Goal: Transaction & Acquisition: Purchase product/service

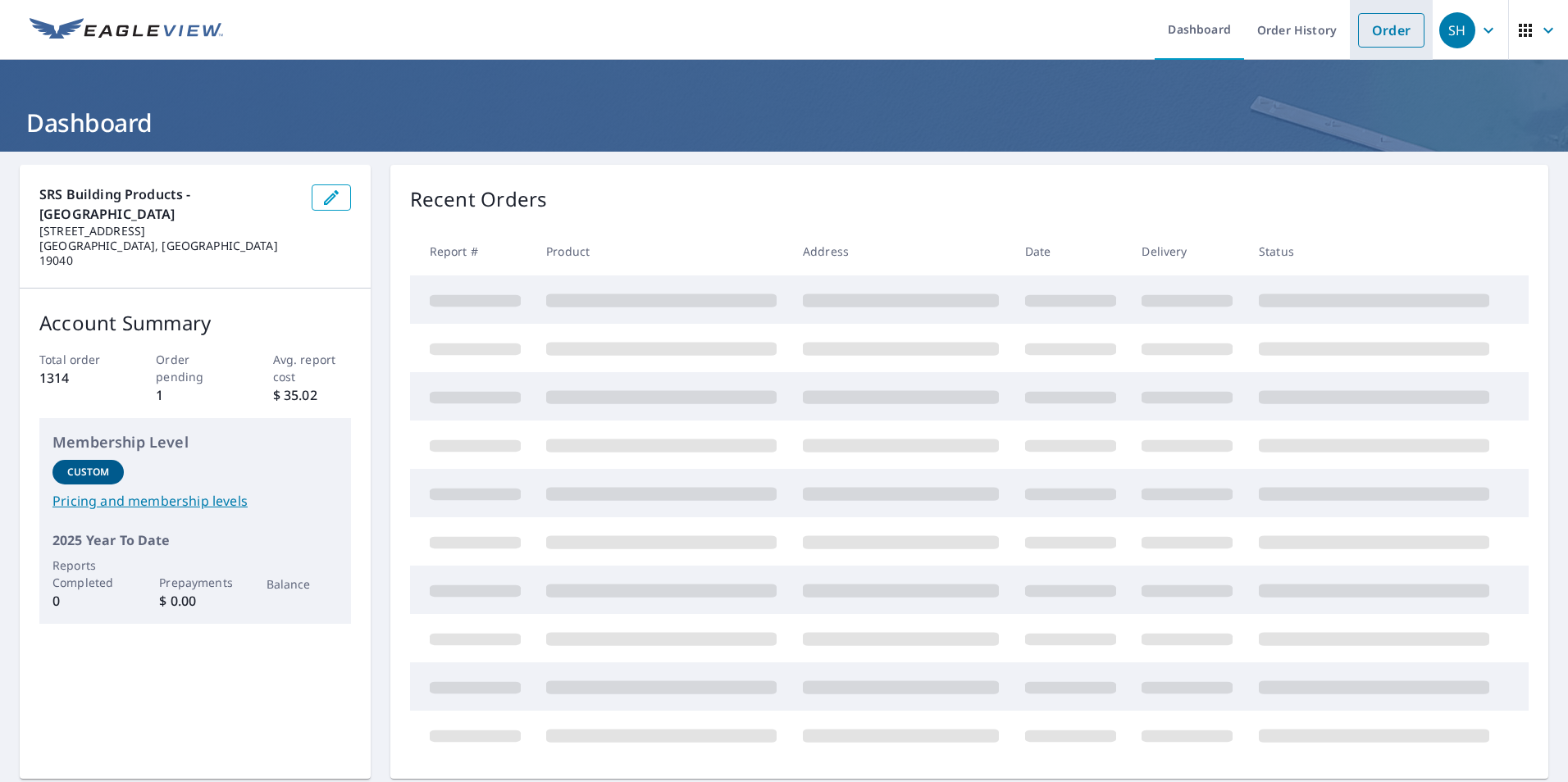
click at [1380, 36] on link "Order" at bounding box center [1391, 31] width 66 height 35
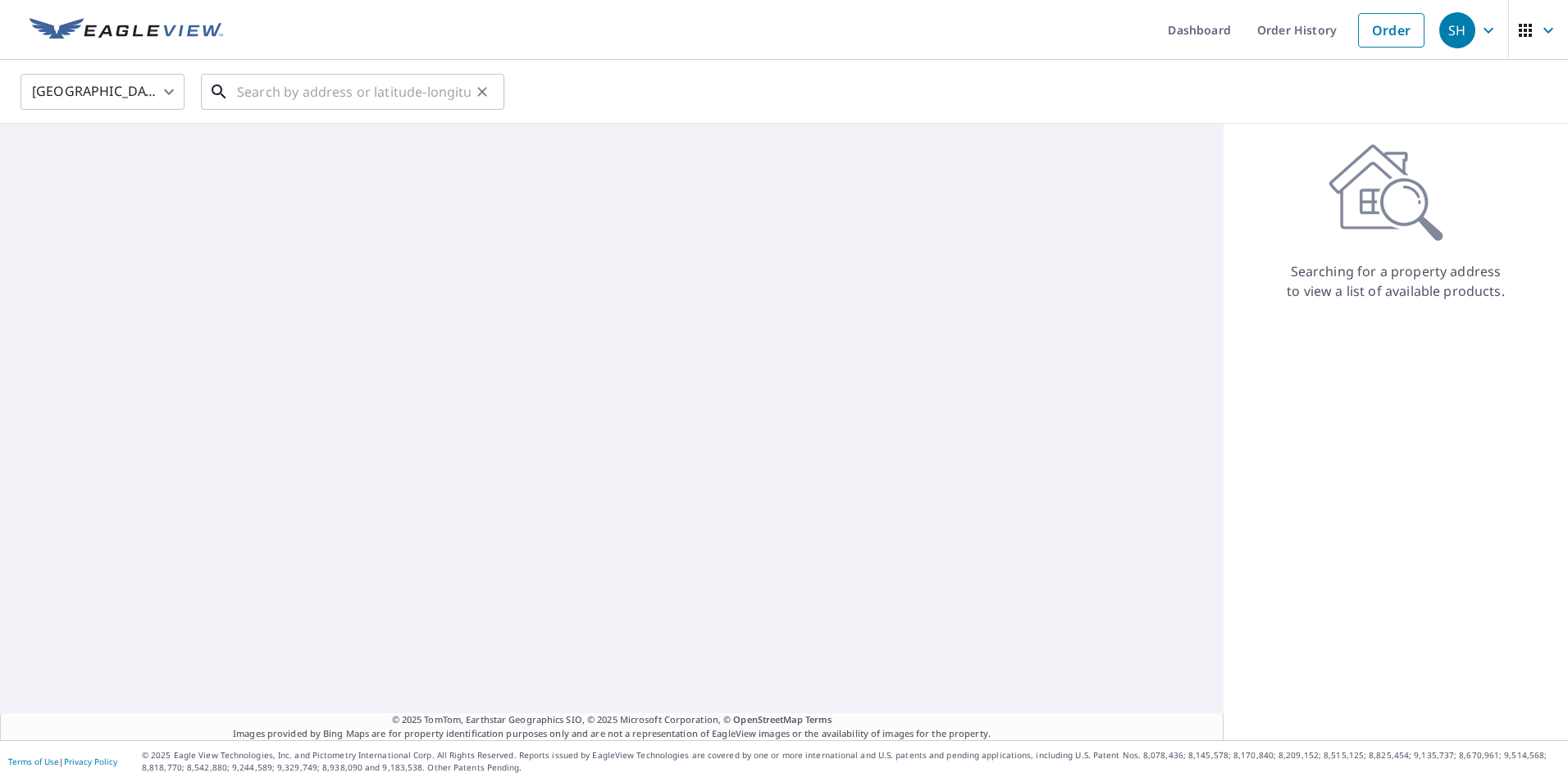
click at [408, 91] on input "text" at bounding box center [354, 91] width 234 height 46
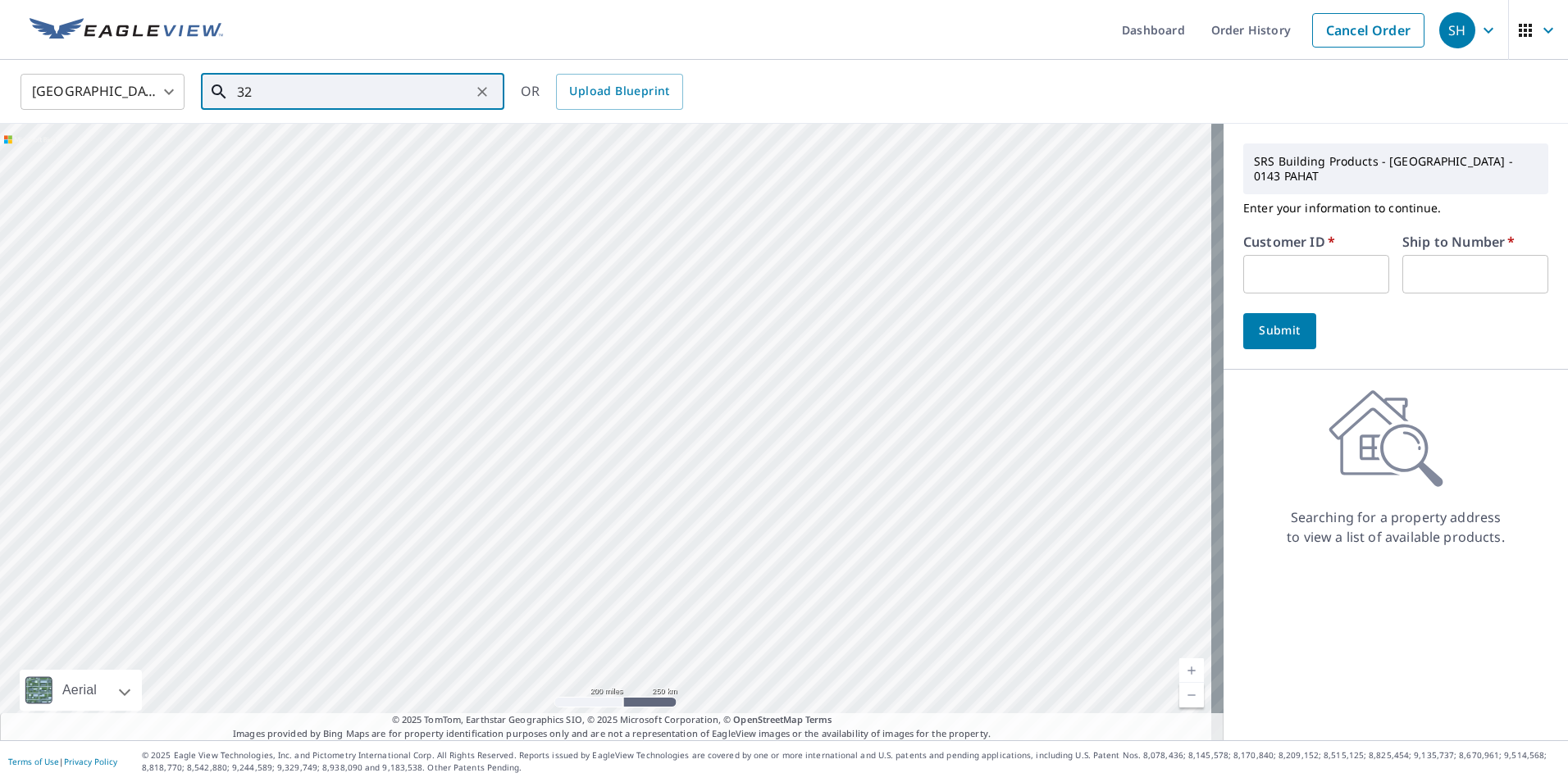
type input "3"
type input "[STREET_ADDRESS]"
click at [1303, 270] on input "text" at bounding box center [1316, 274] width 146 height 38
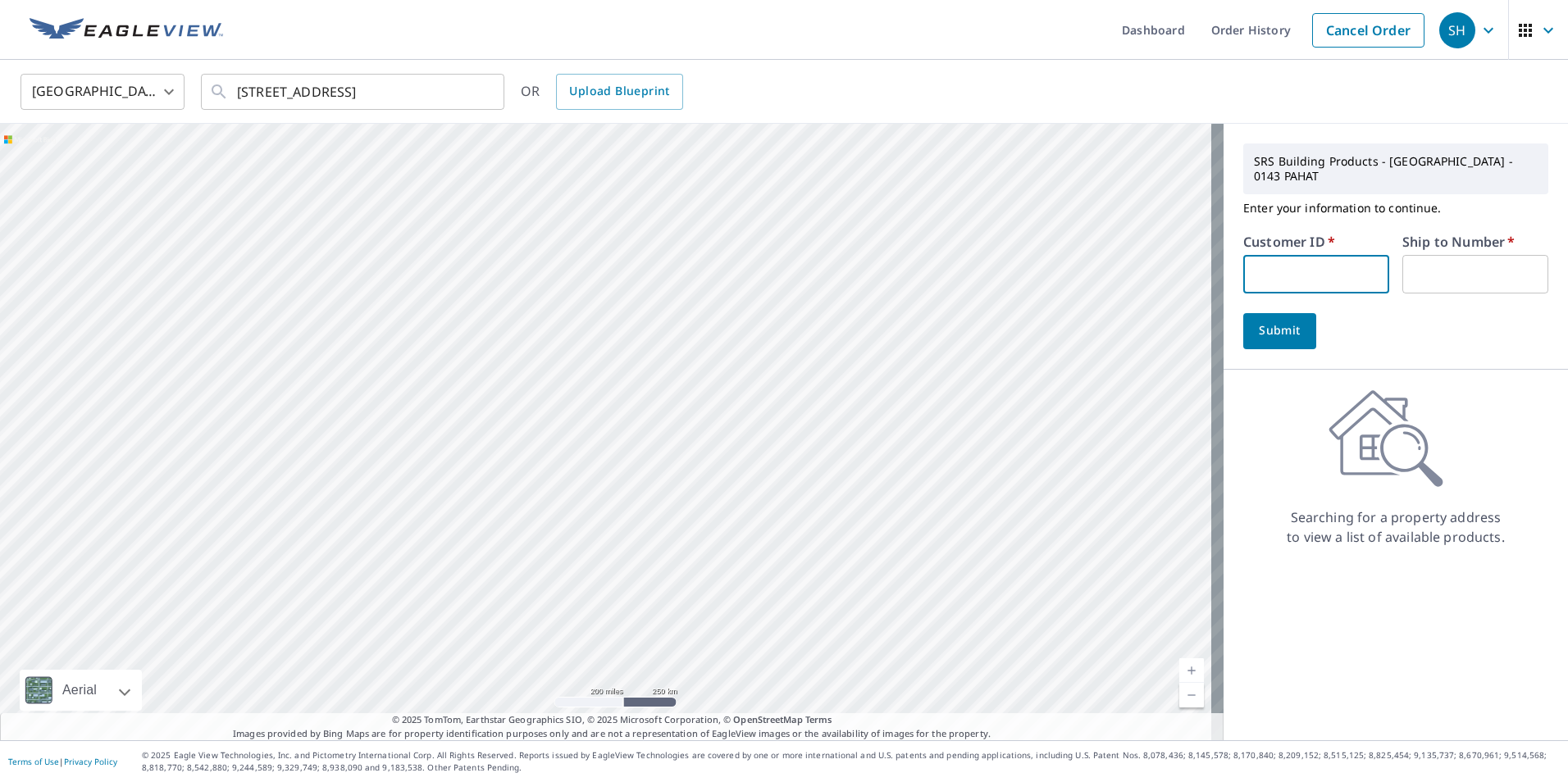
type input "tri20140"
type input "1"
click at [1297, 323] on button "Submit" at bounding box center [1279, 332] width 73 height 36
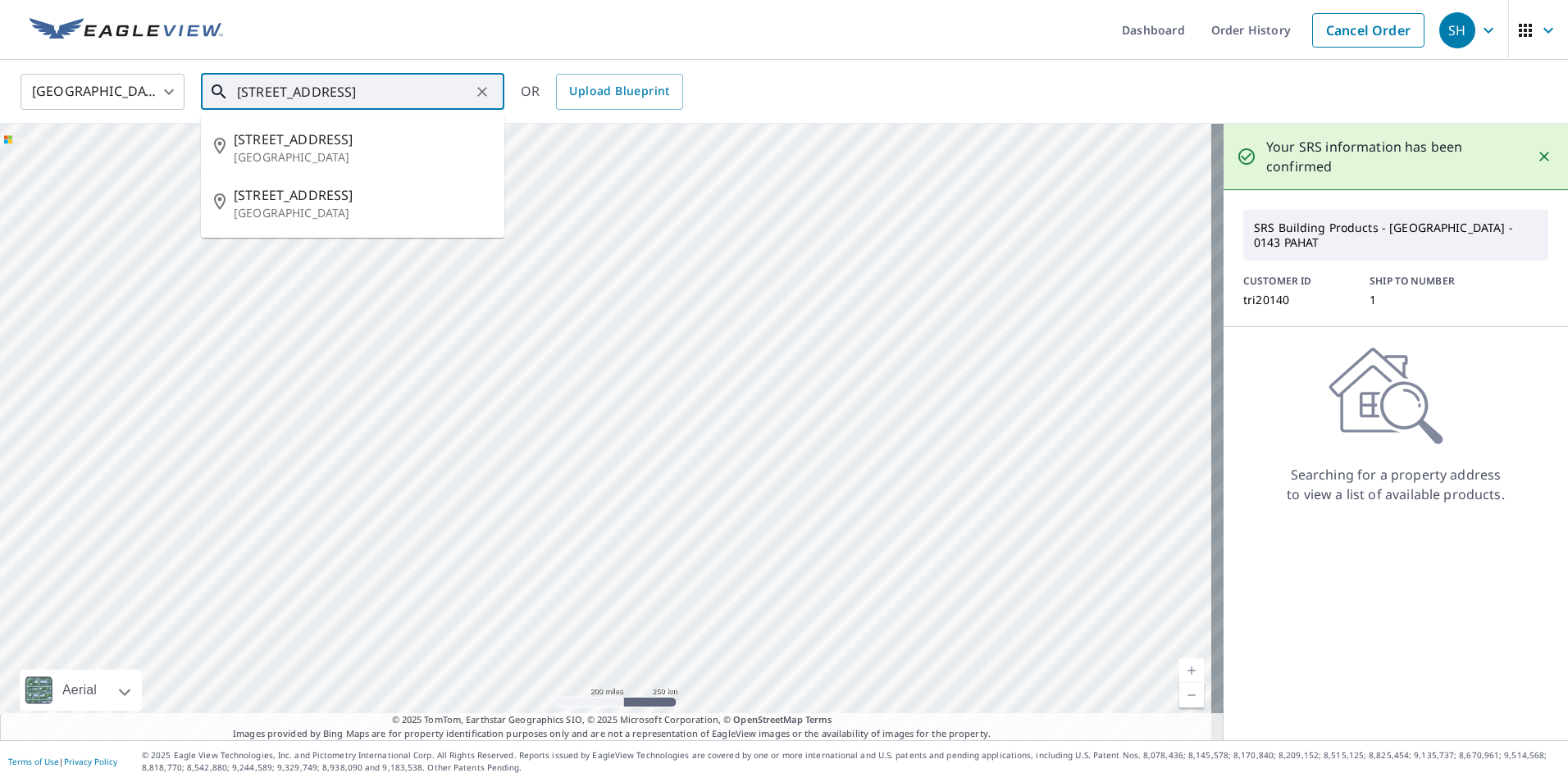
drag, startPoint x: 392, startPoint y: 105, endPoint x: 12, endPoint y: 51, distance: 383.8
click at [12, 51] on div "Dashboard Order History Cancel Order SH [GEOGRAPHIC_DATA] [GEOGRAPHIC_DATA] ​ […" at bounding box center [784, 391] width 1568 height 782
type input "8"
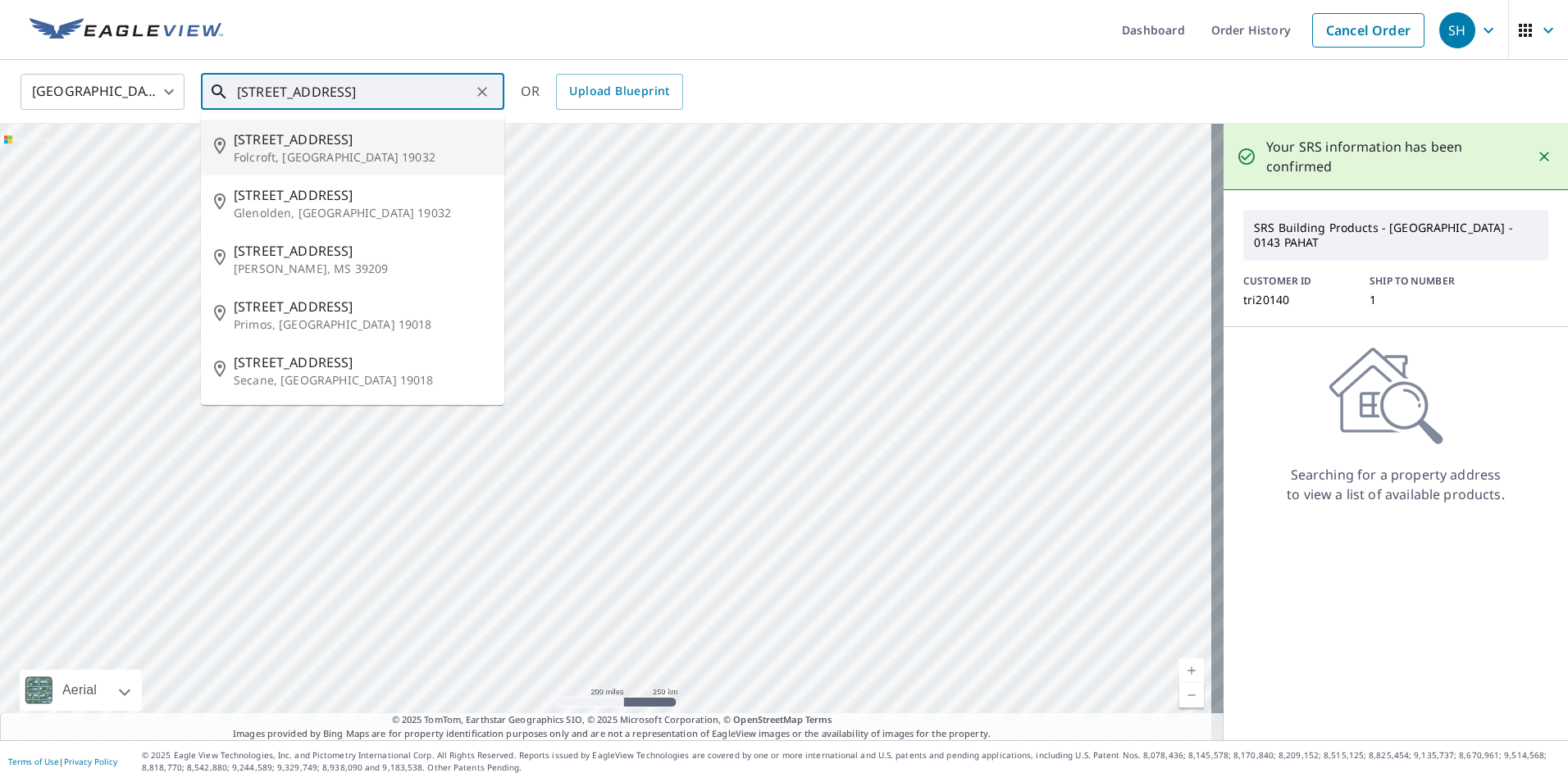
click at [313, 161] on p "Folcroft, [GEOGRAPHIC_DATA] 19032" at bounding box center [362, 158] width 258 height 17
type input "[STREET_ADDRESS]"
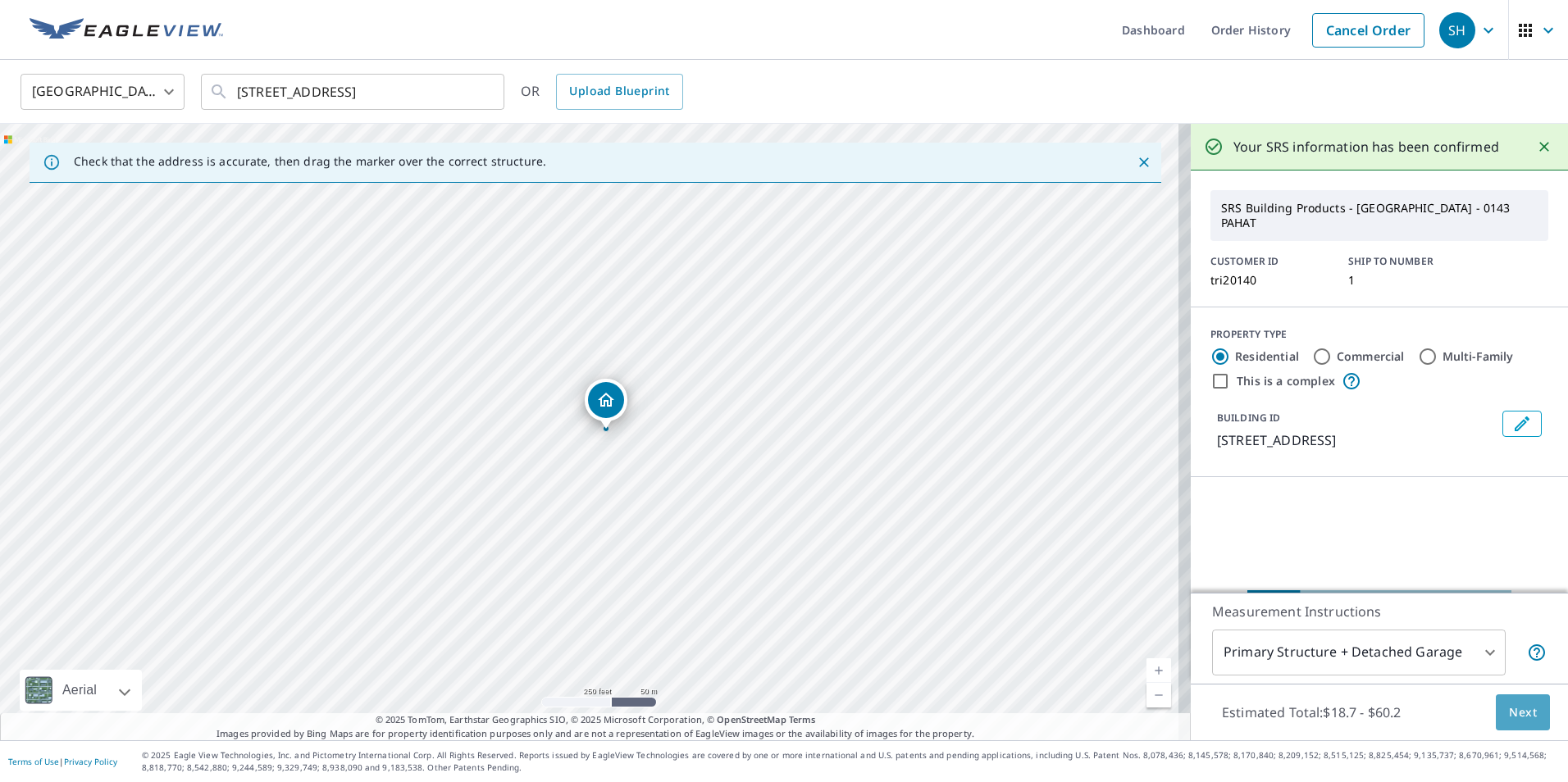
click at [1512, 705] on span "Next" at bounding box center [1523, 713] width 28 height 21
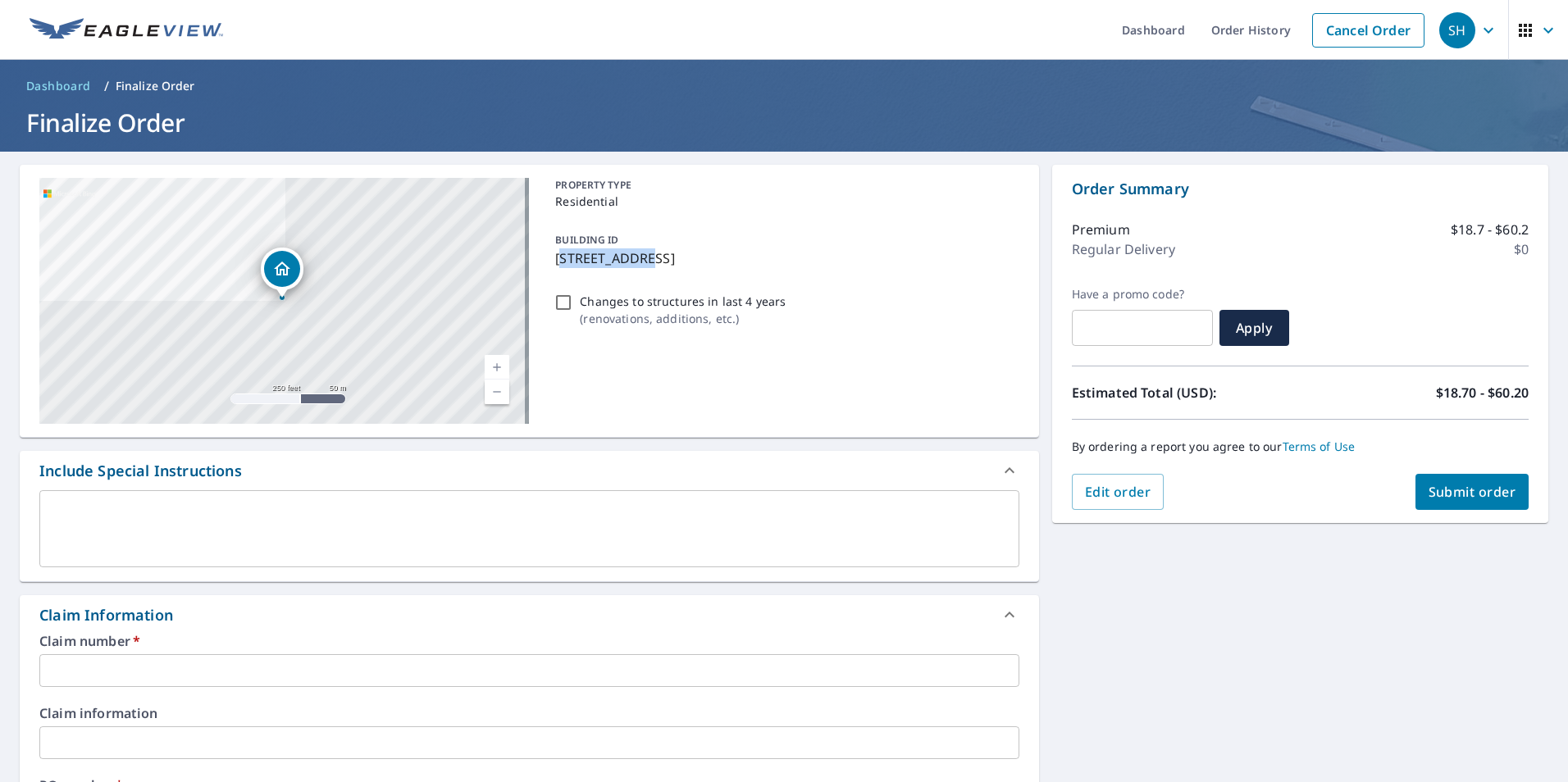
drag, startPoint x: 556, startPoint y: 260, endPoint x: 641, endPoint y: 264, distance: 85.1
click at [643, 264] on p "[STREET_ADDRESS]" at bounding box center [784, 259] width 457 height 20
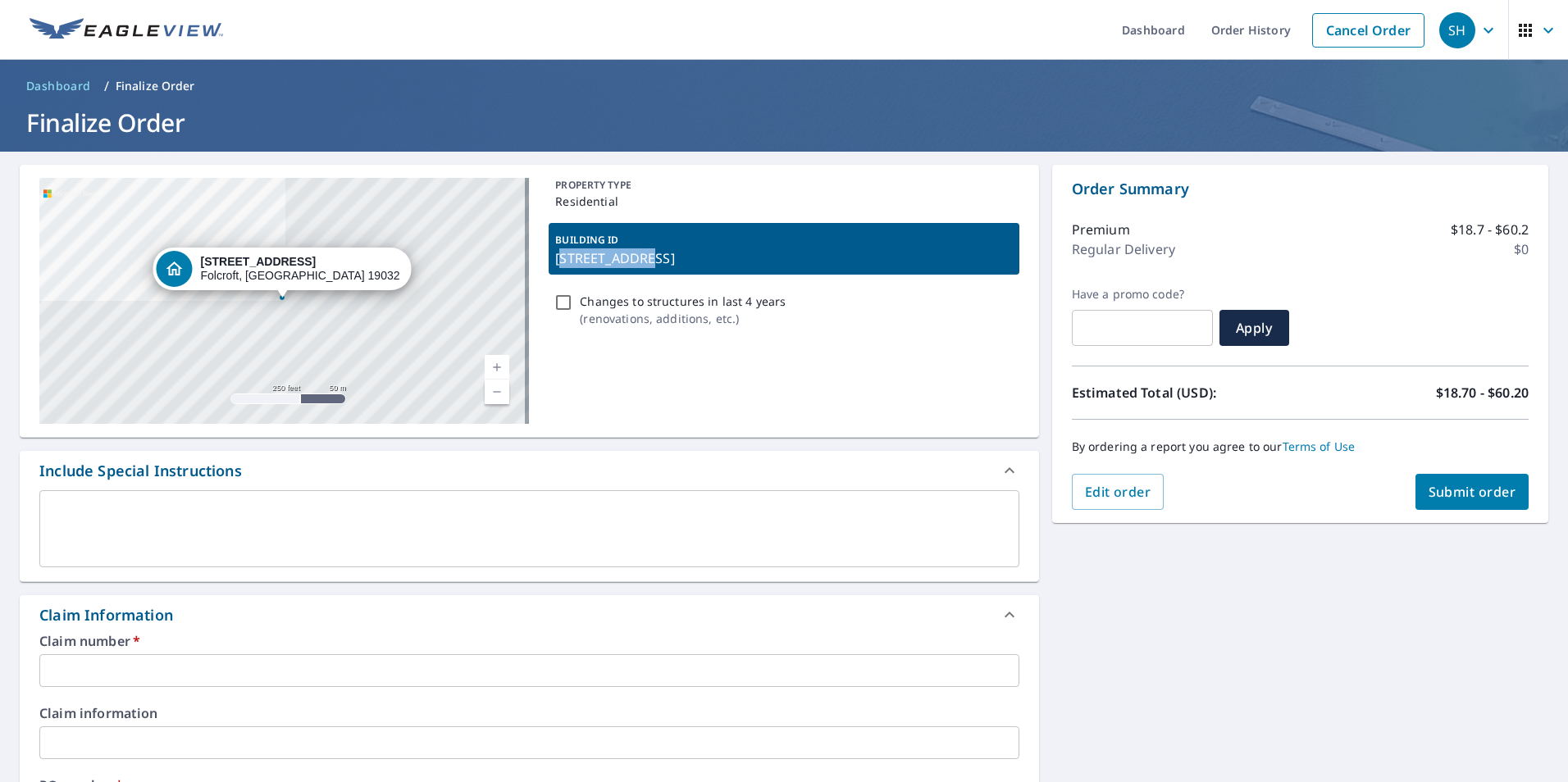
drag, startPoint x: 641, startPoint y: 264, endPoint x: 556, endPoint y: 263, distance: 85.0
click at [556, 263] on p "[STREET_ADDRESS]" at bounding box center [784, 259] width 457 height 20
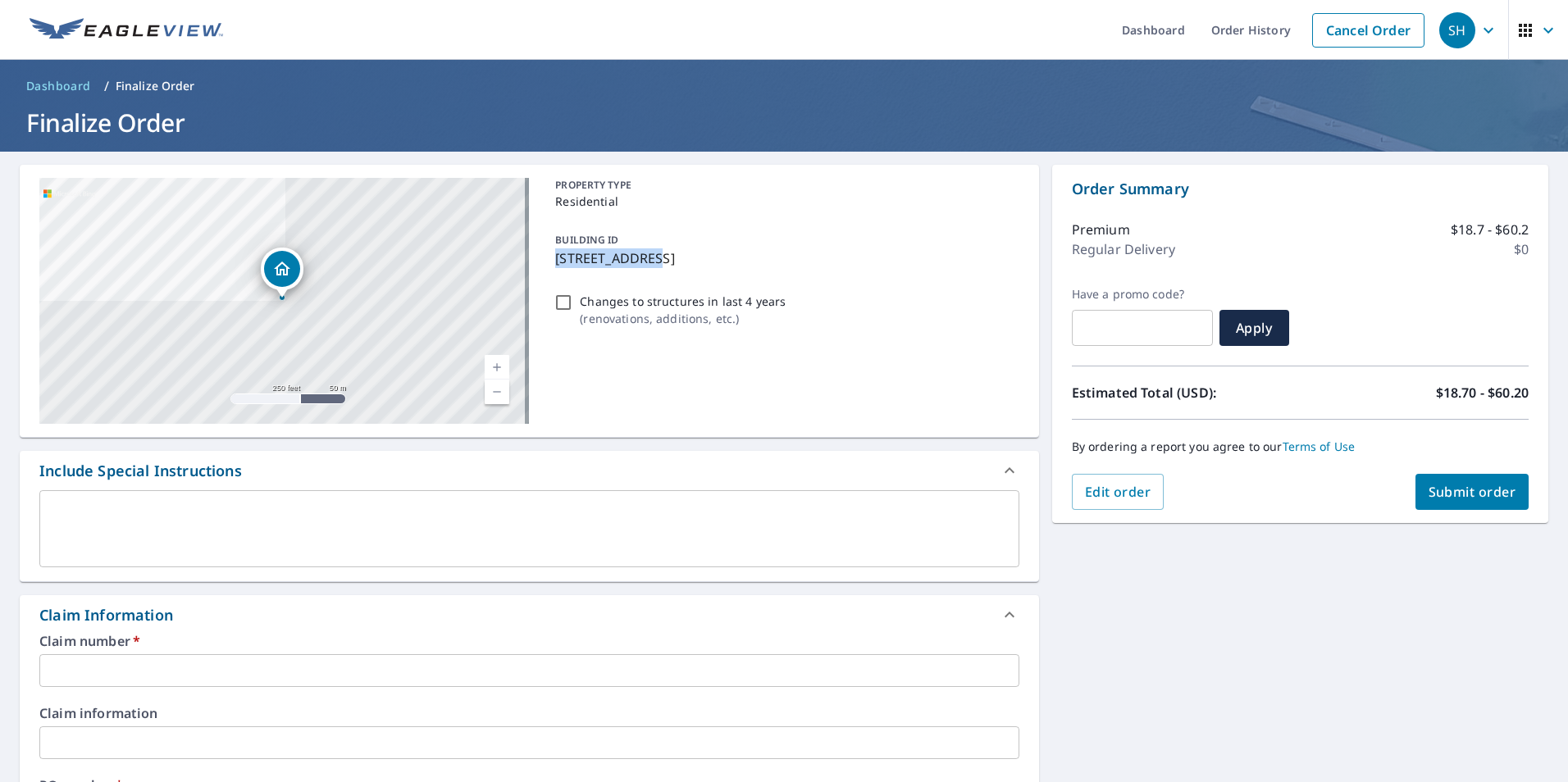
drag, startPoint x: 551, startPoint y: 258, endPoint x: 647, endPoint y: 261, distance: 96.0
click at [647, 261] on p "[STREET_ADDRESS]" at bounding box center [784, 259] width 457 height 20
checkbox input "true"
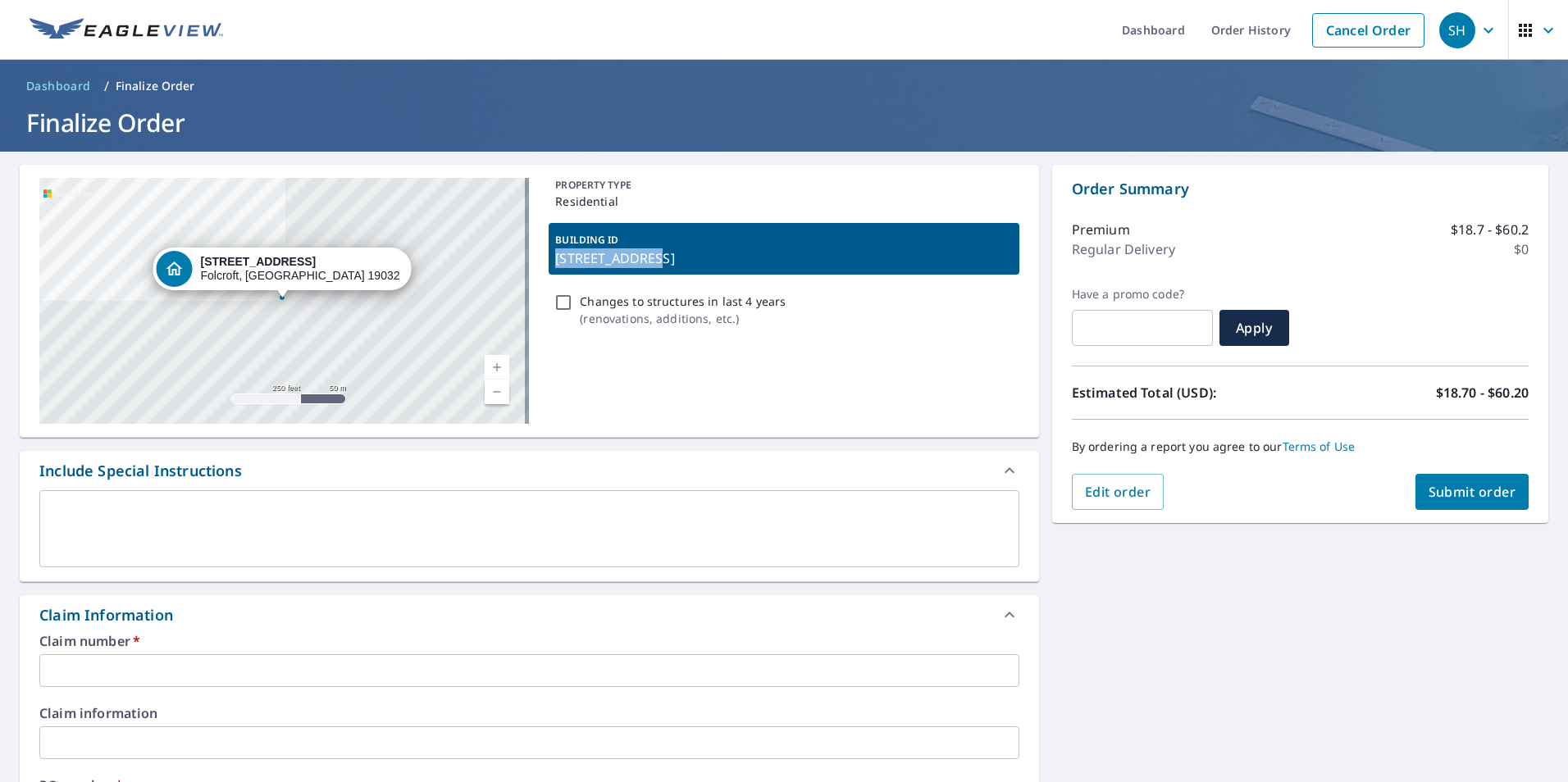
copy p "[STREET_ADDRESS]"
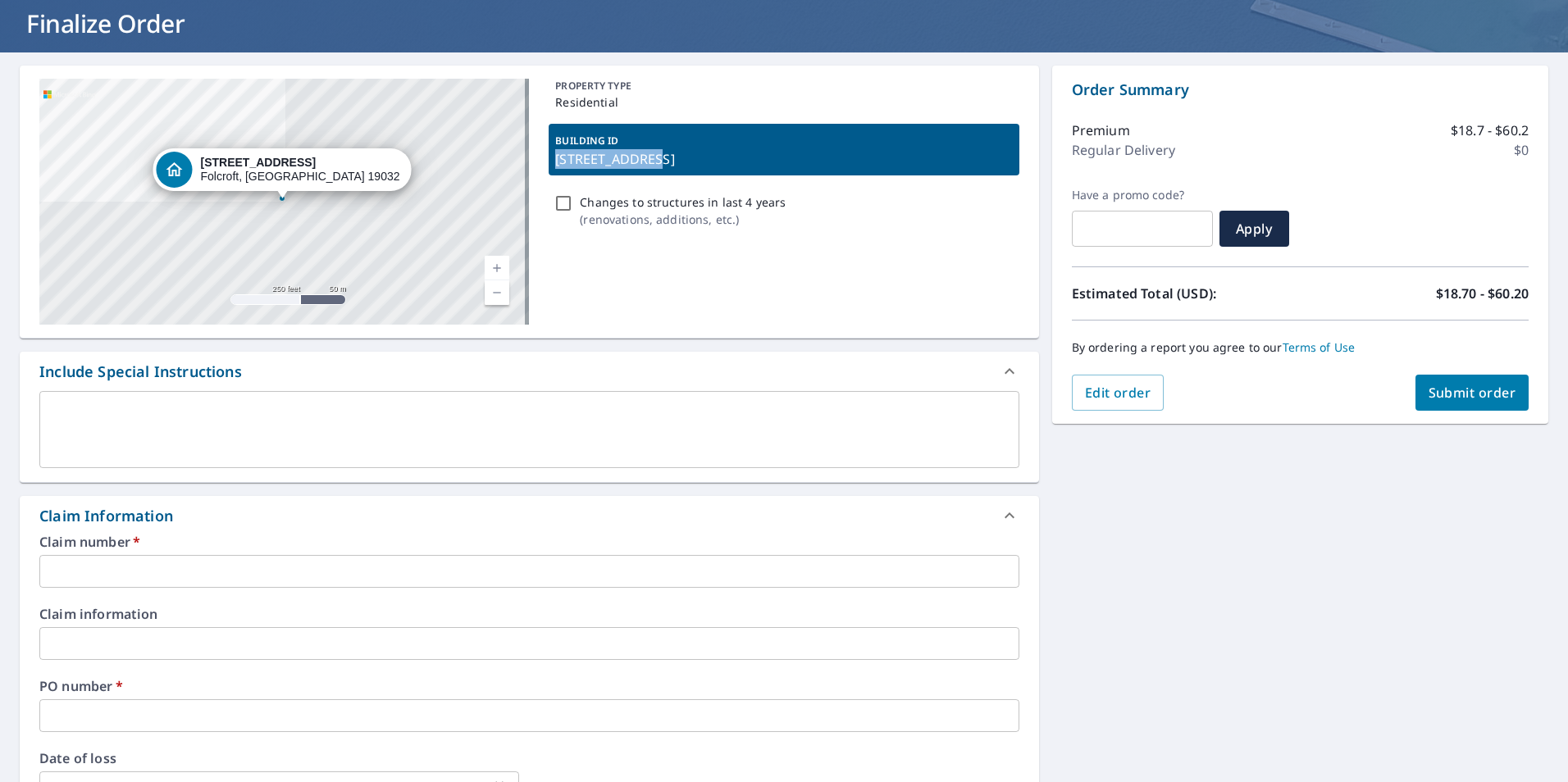
scroll to position [246, 0]
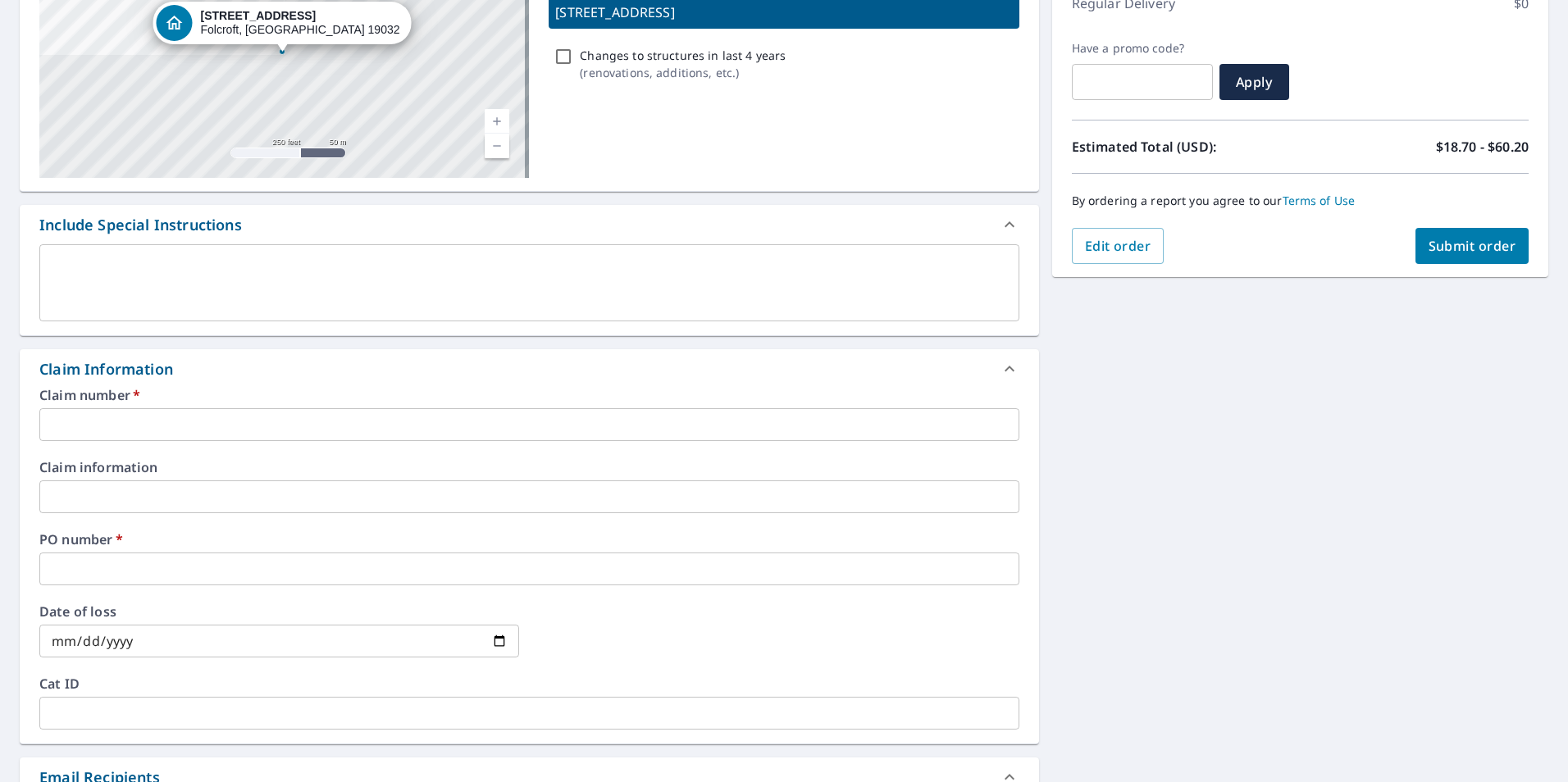
click at [159, 556] on input "text" at bounding box center [529, 570] width 980 height 33
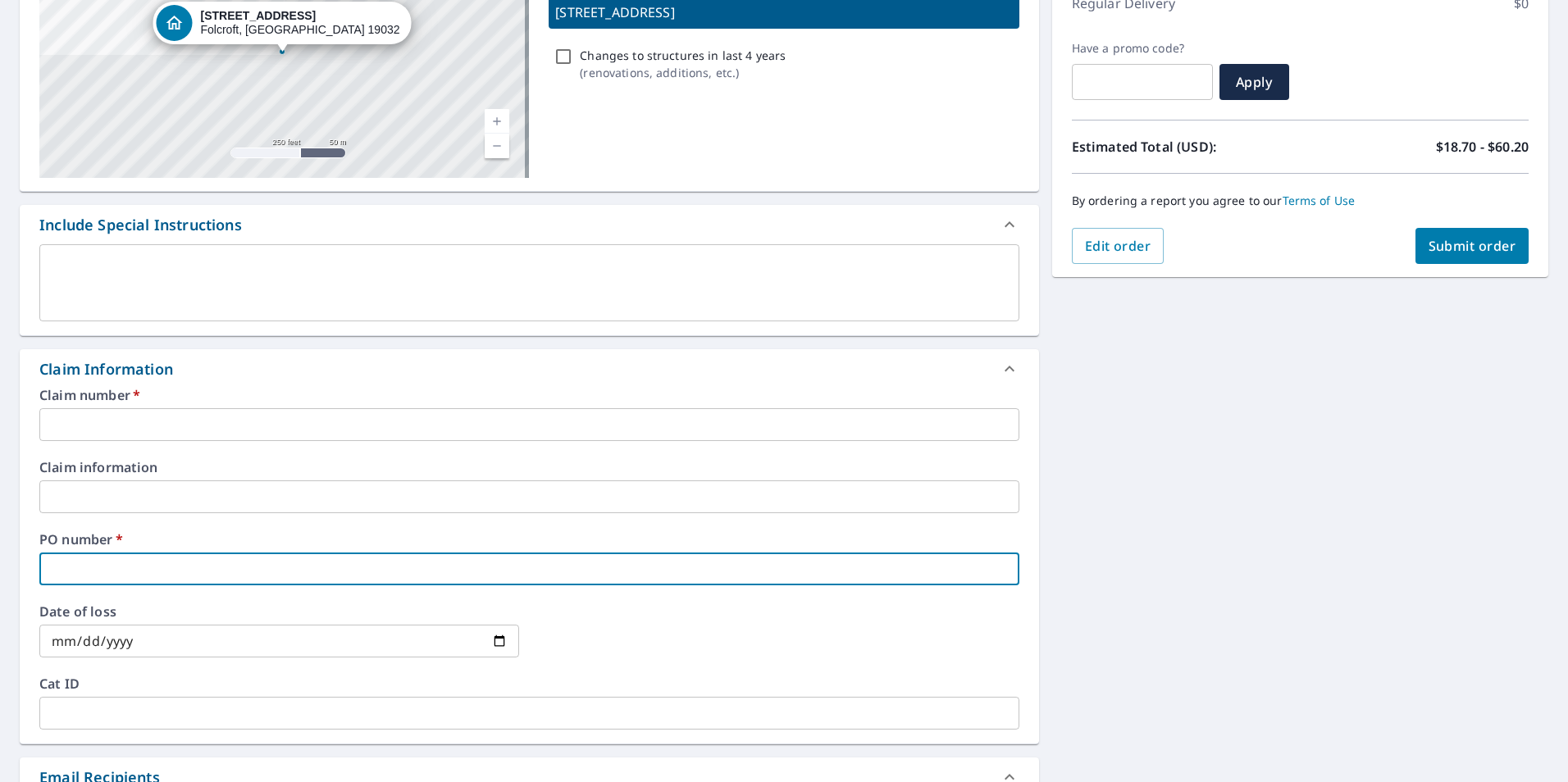
click at [133, 560] on input "text" at bounding box center [529, 570] width 980 height 33
paste input "[STREET_ADDRESS]"
type input "[STREET_ADDRESS]"
checkbox input "true"
type input "[STREET_ADDRESS]"
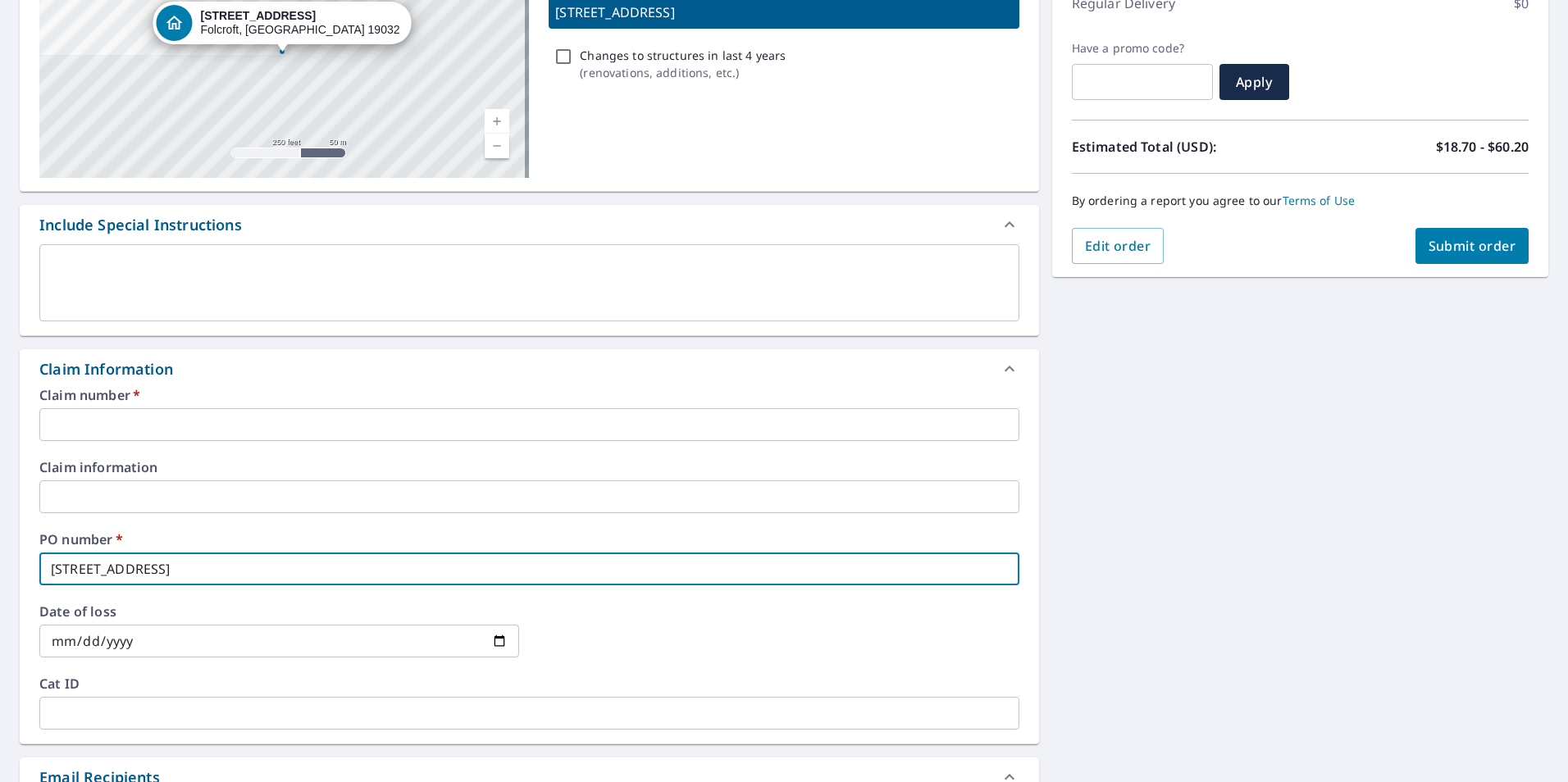
click at [115, 423] on input "text" at bounding box center [529, 425] width 980 height 33
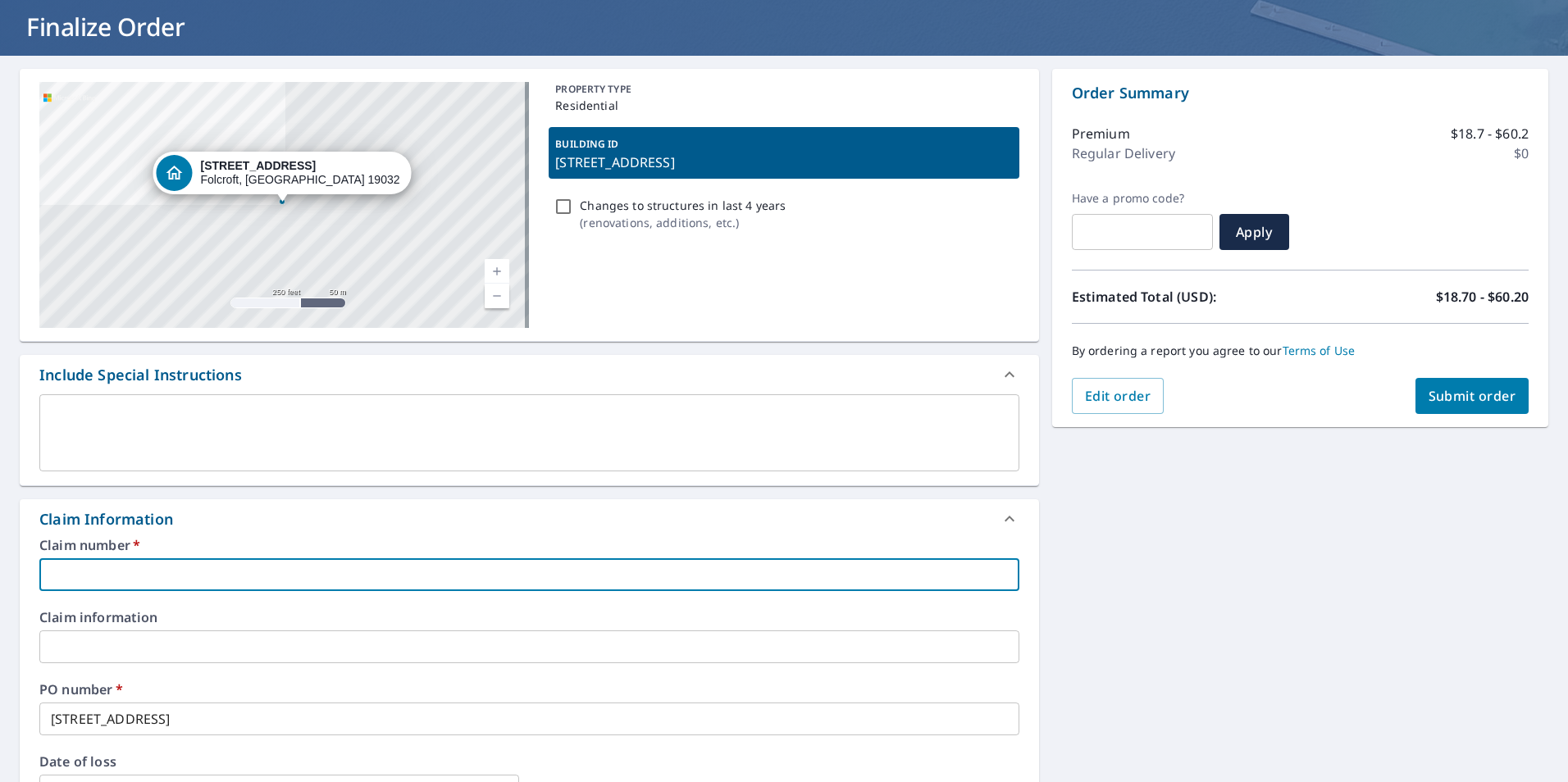
scroll to position [82, 0]
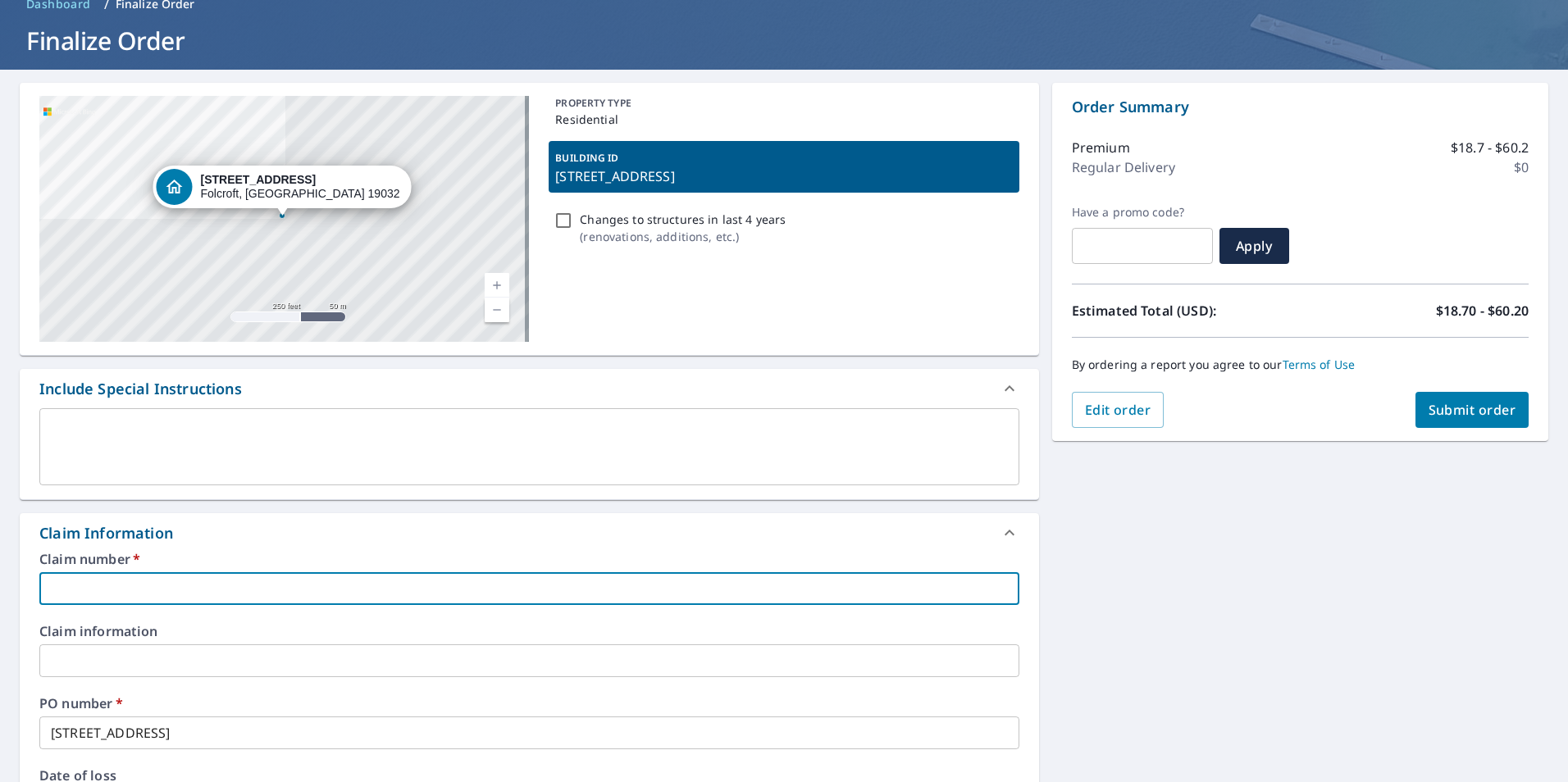
click at [480, 586] on input "text" at bounding box center [529, 589] width 980 height 33
type input "T"
checkbox input "true"
type input "[GEOGRAPHIC_DATA]"
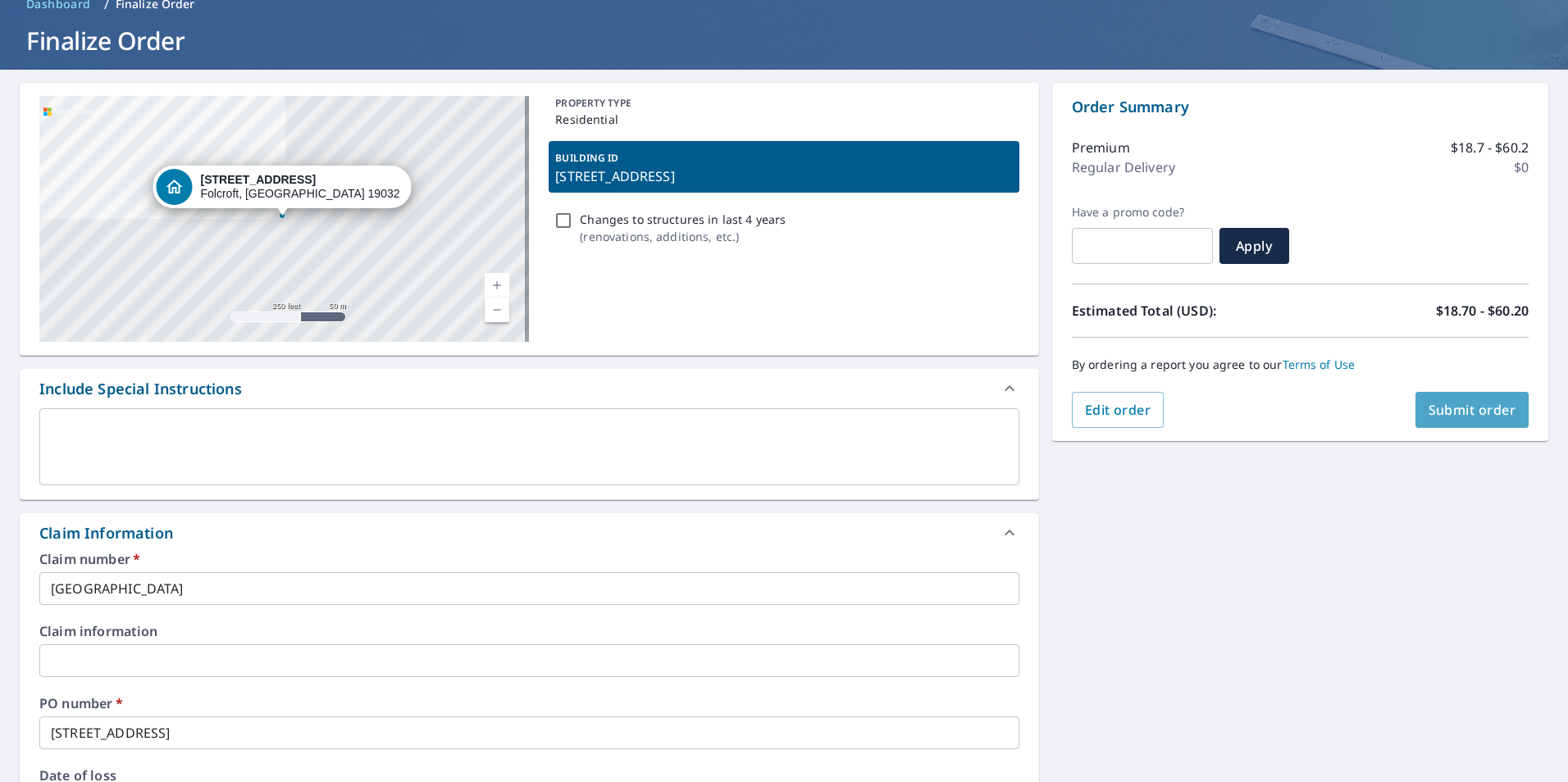
click at [1479, 415] on span "Submit order" at bounding box center [1473, 410] width 88 height 18
checkbox input "true"
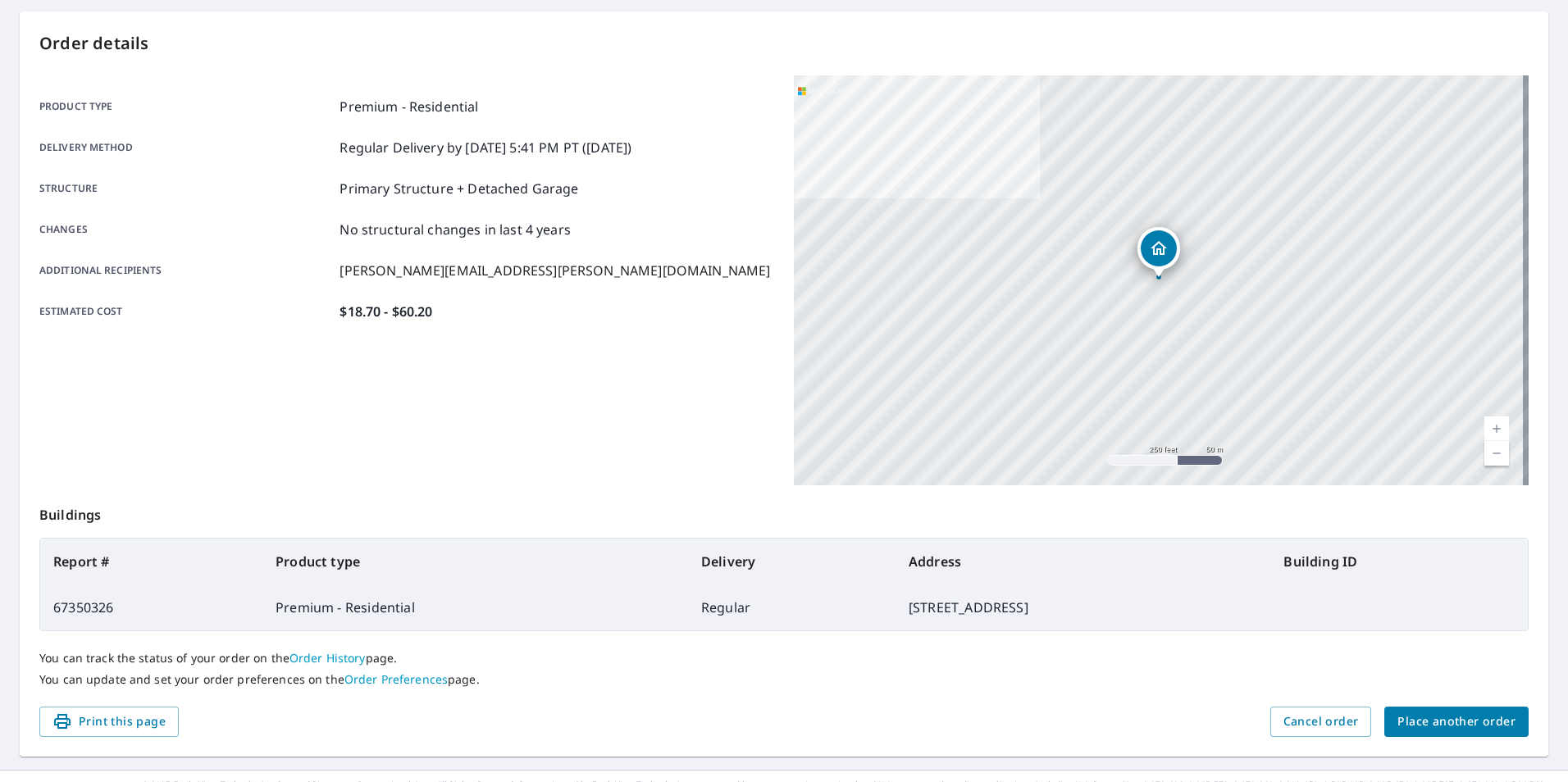
scroll to position [183, 0]
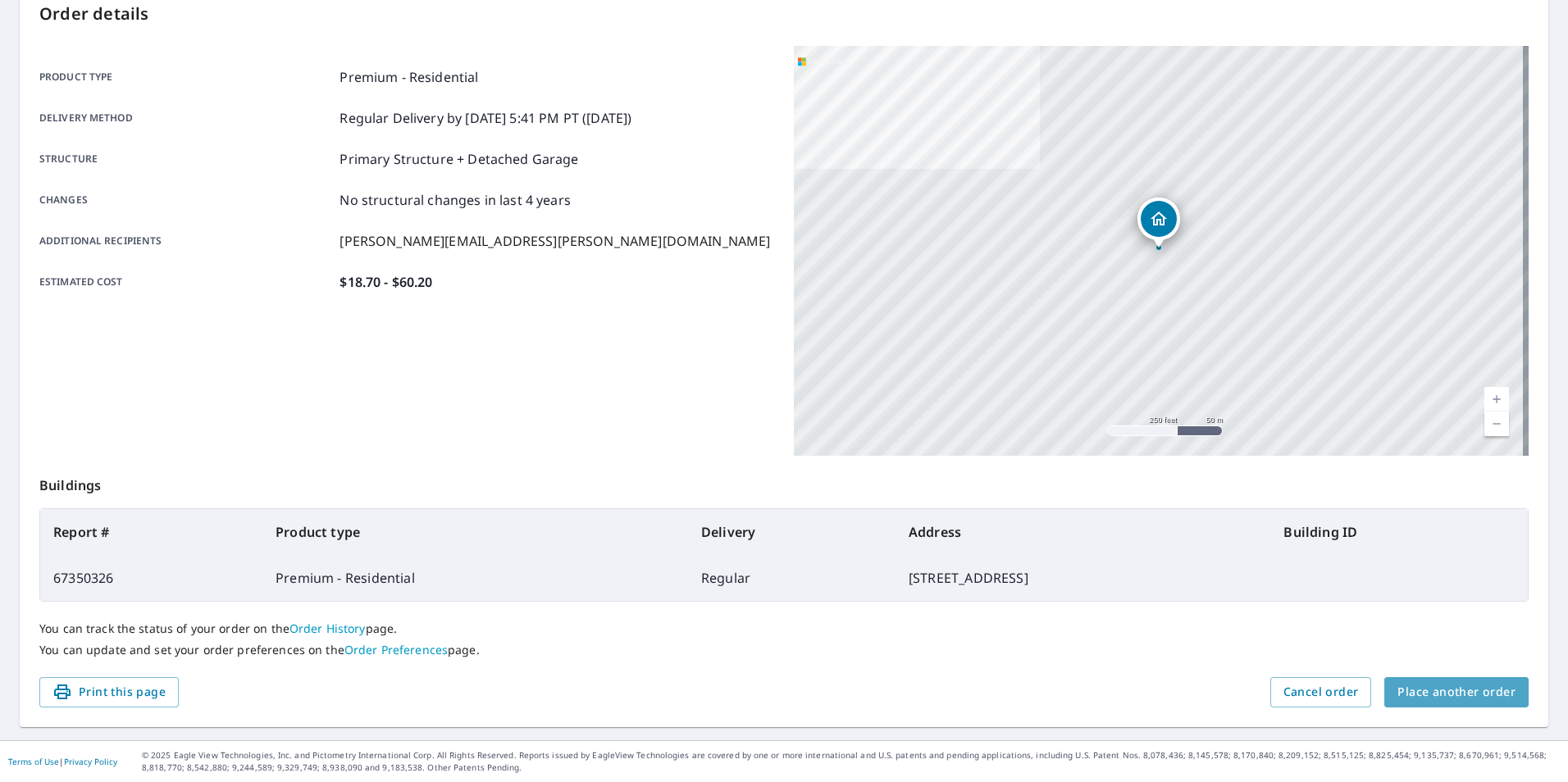
click at [1448, 692] on span "Place another order" at bounding box center [1456, 692] width 118 height 21
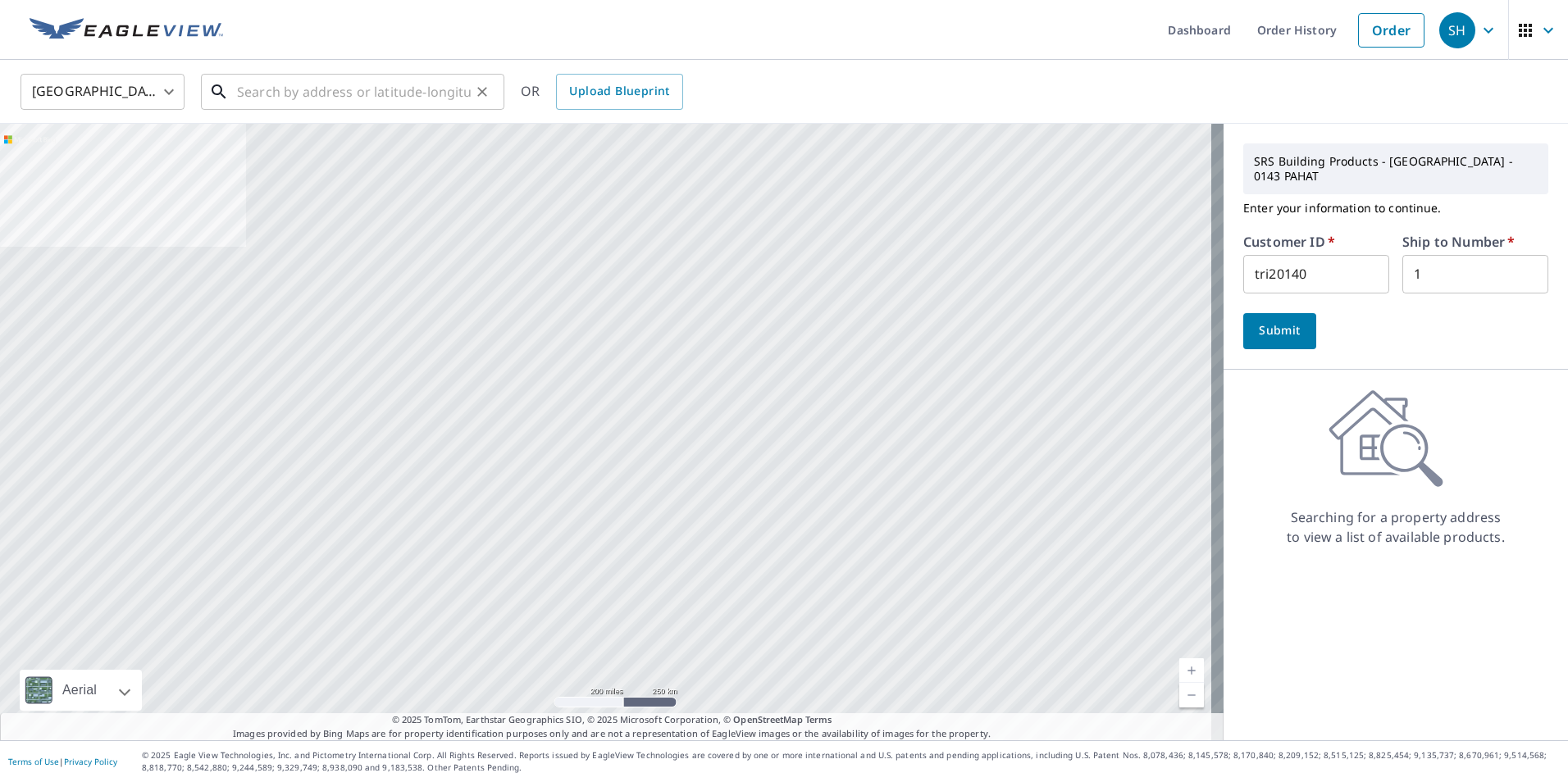
click at [333, 98] on input "text" at bounding box center [354, 91] width 234 height 46
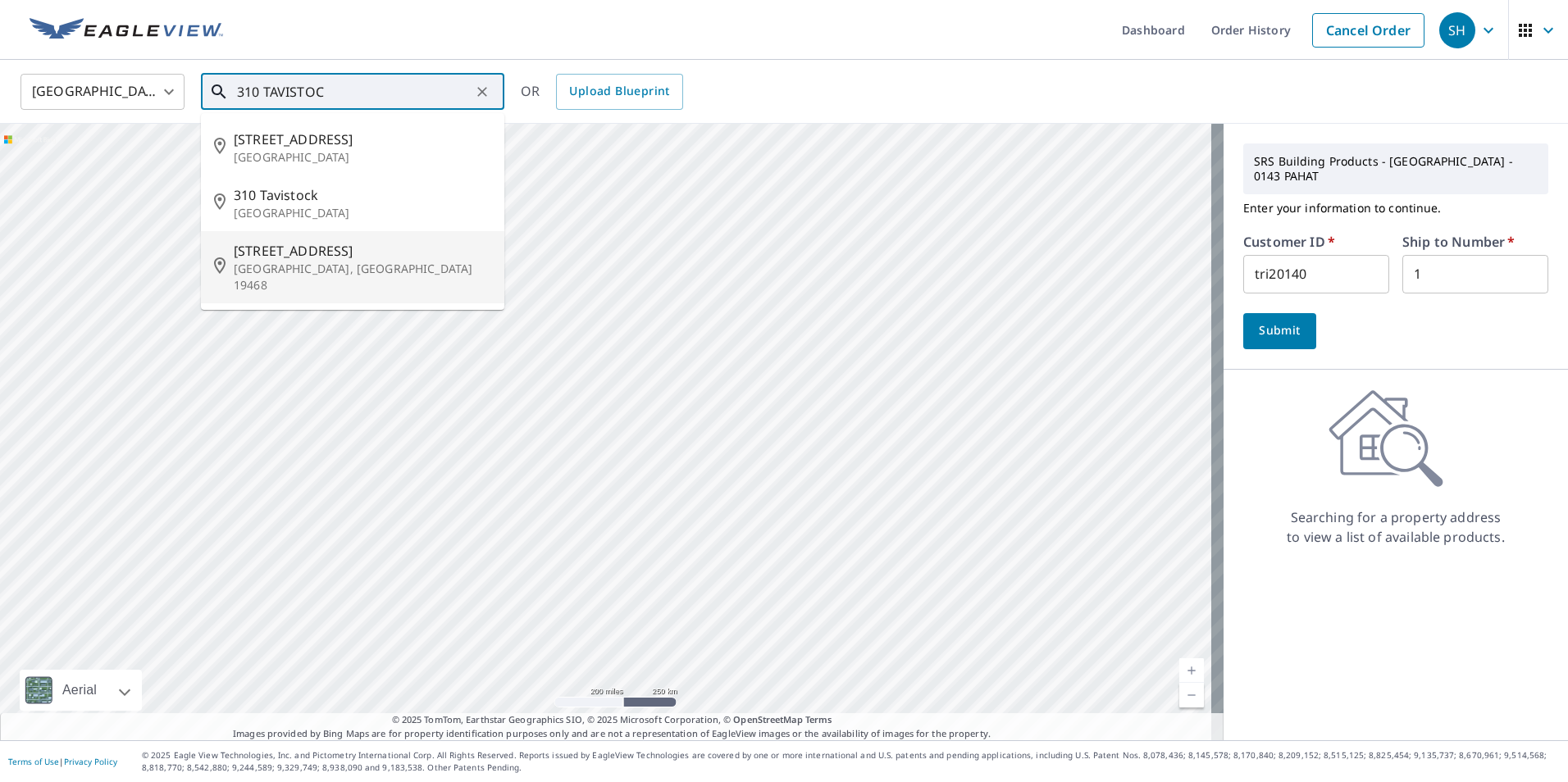
click at [295, 255] on span "[STREET_ADDRESS]" at bounding box center [362, 251] width 258 height 20
type input "[STREET_ADDRESS][PERSON_NAME]"
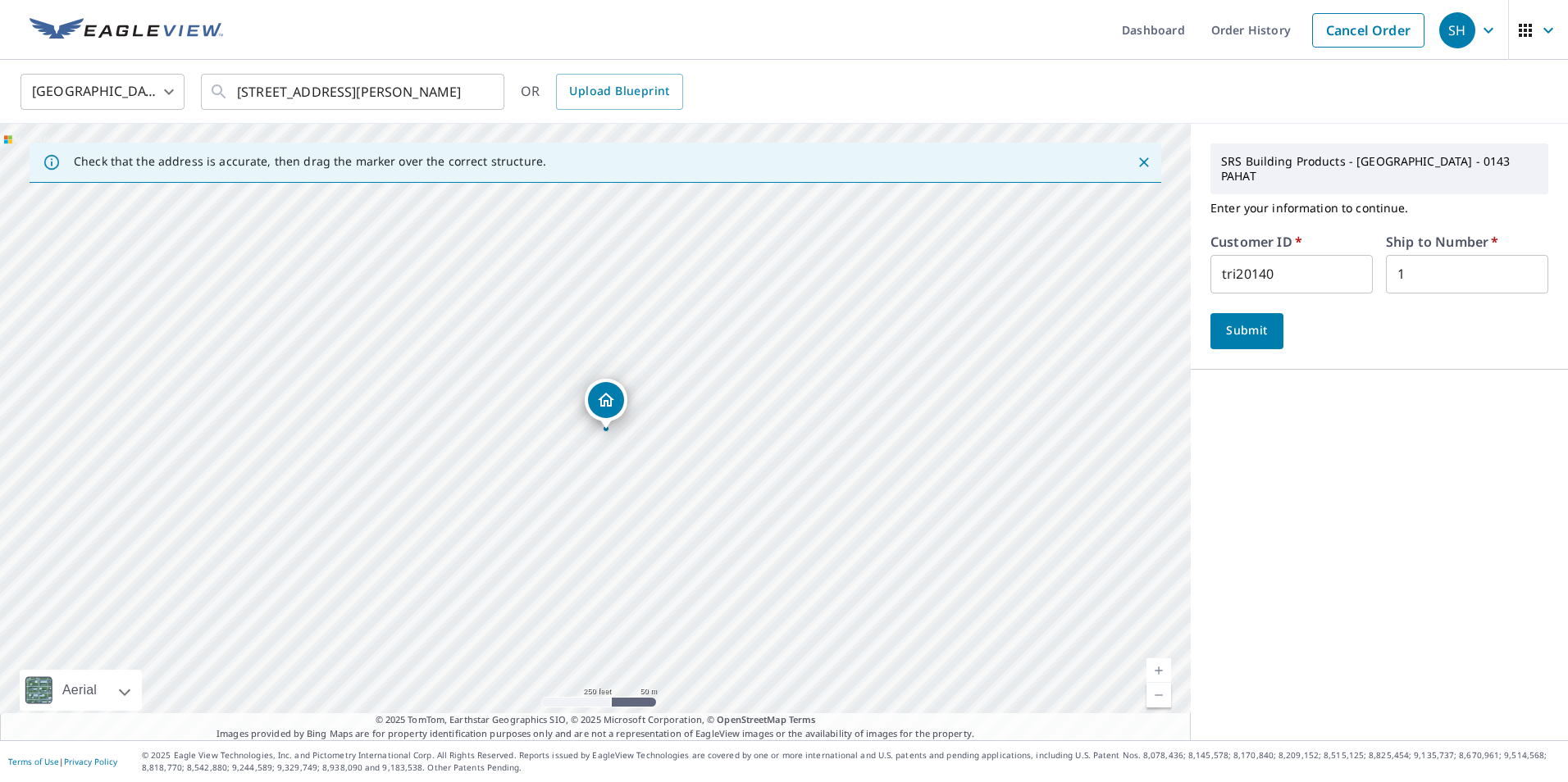
click at [1243, 335] on div "SRS Building Products - [GEOGRAPHIC_DATA] - 0143 PAHAT Enter your information t…" at bounding box center [1379, 246] width 377 height 246
click at [1242, 325] on span "Submit" at bounding box center [1247, 331] width 46 height 21
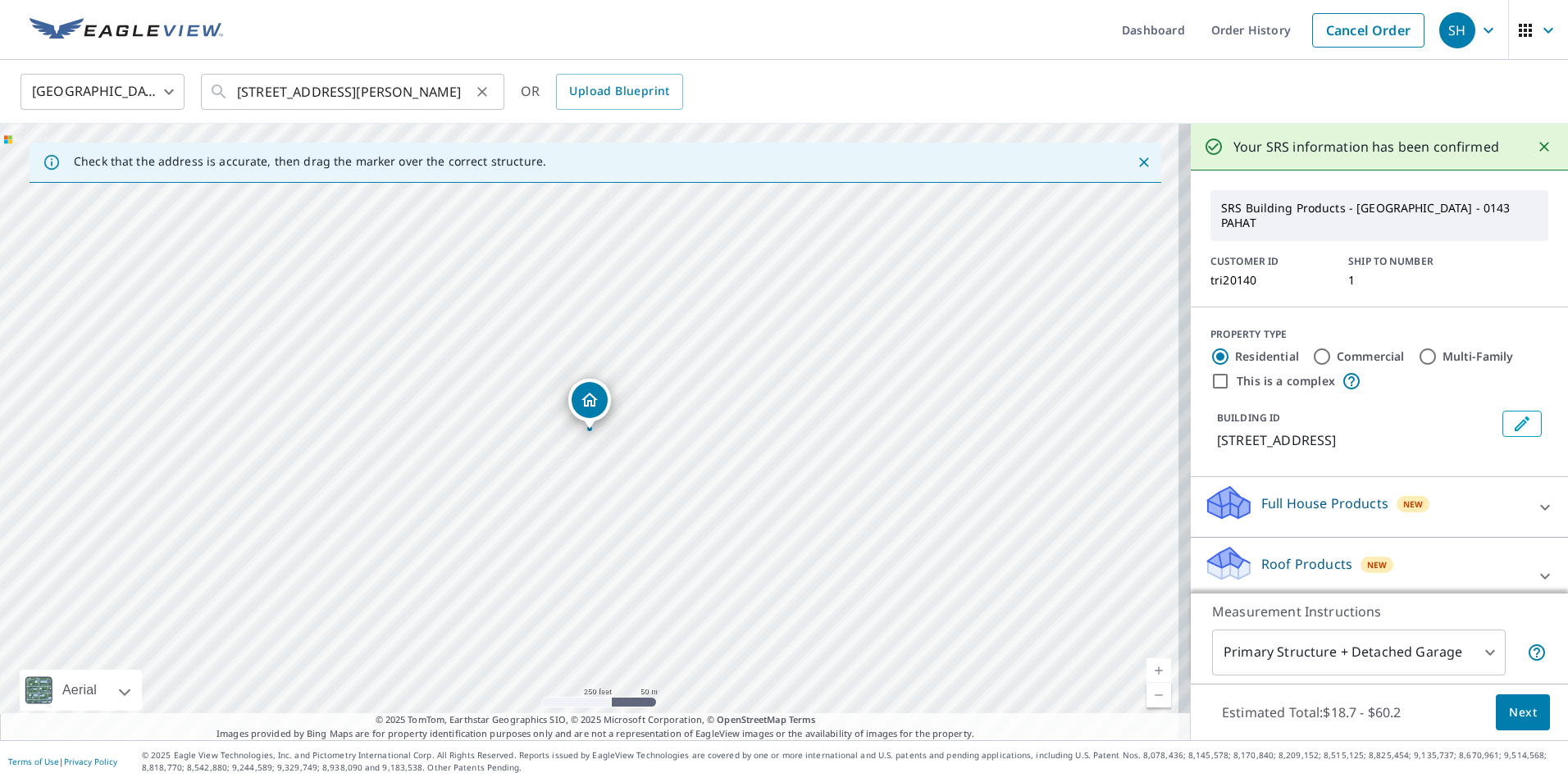
drag, startPoint x: 236, startPoint y: 89, endPoint x: 334, endPoint y: 95, distance: 98.2
click at [334, 95] on div "[STREET_ADDRESS][PERSON_NAME] ​" at bounding box center [352, 92] width 303 height 36
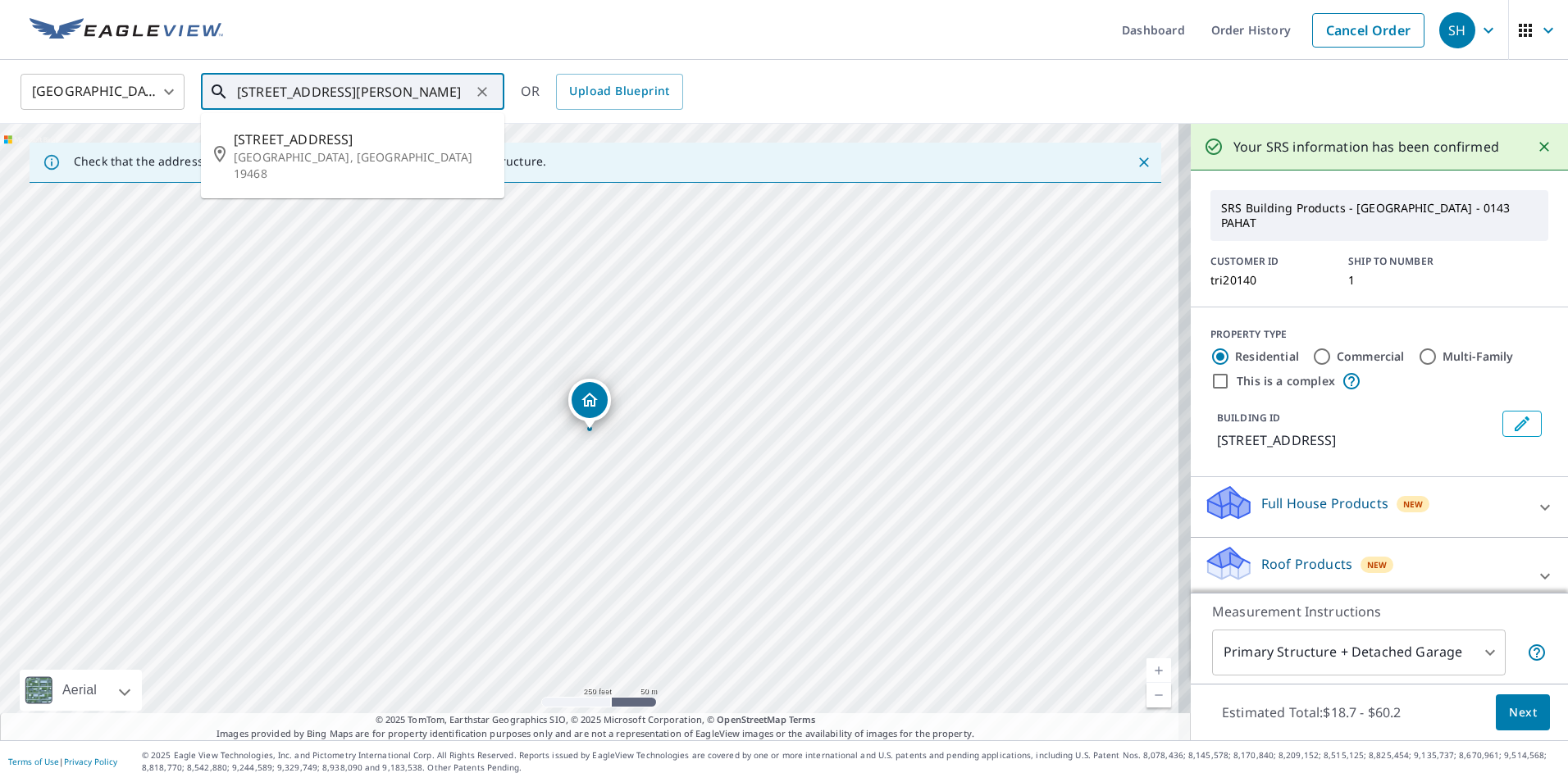
click at [331, 91] on input "[STREET_ADDRESS][PERSON_NAME]" at bounding box center [354, 91] width 234 height 46
drag, startPoint x: 337, startPoint y: 90, endPoint x: 264, endPoint y: 95, distance: 73.2
click at [218, 93] on div "[STREET_ADDRESS][PERSON_NAME] ​" at bounding box center [352, 92] width 303 height 36
click at [1525, 716] on button "Next" at bounding box center [1522, 713] width 54 height 37
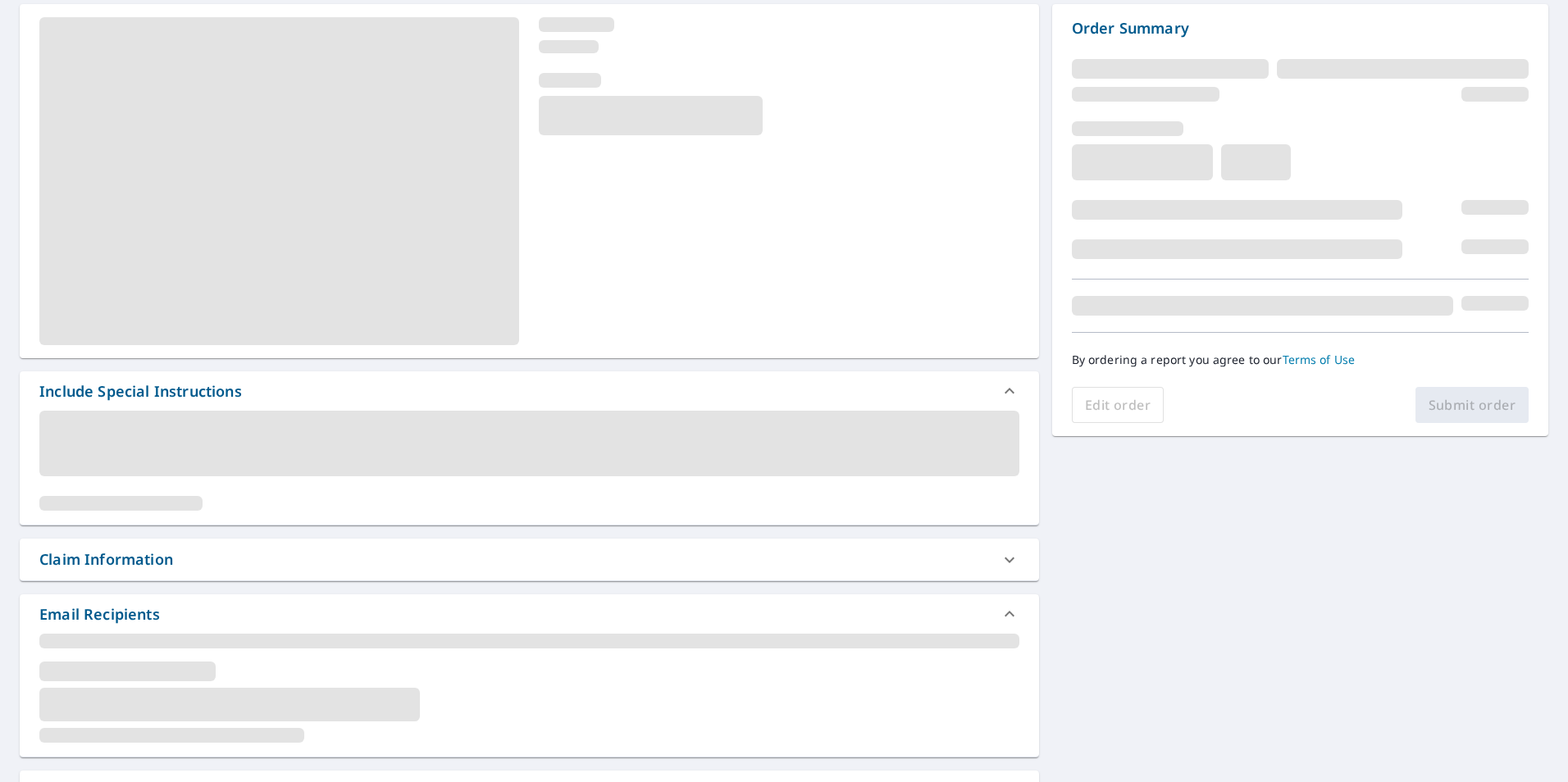
scroll to position [164, 0]
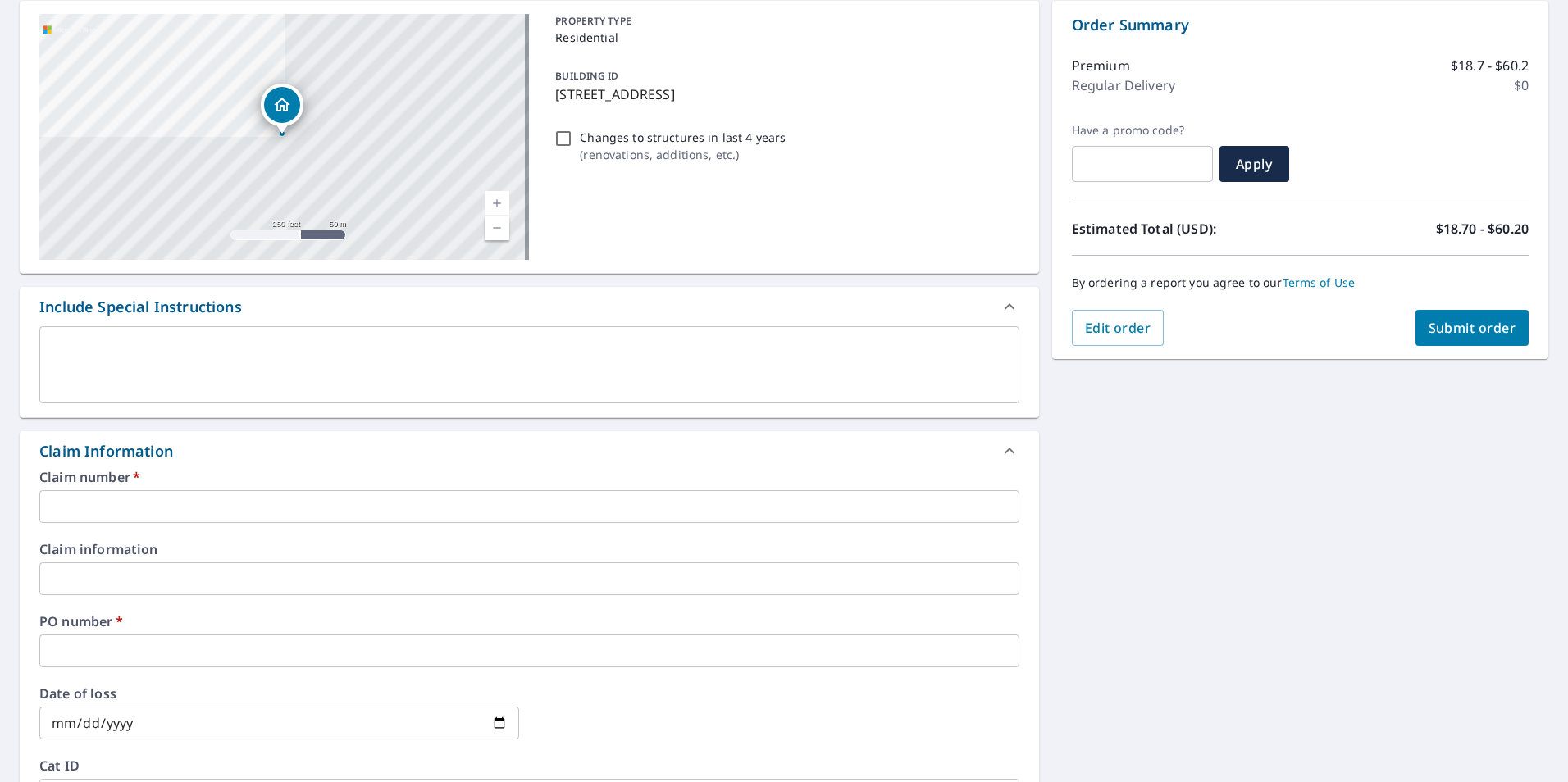
click at [120, 641] on input "text" at bounding box center [529, 651] width 980 height 33
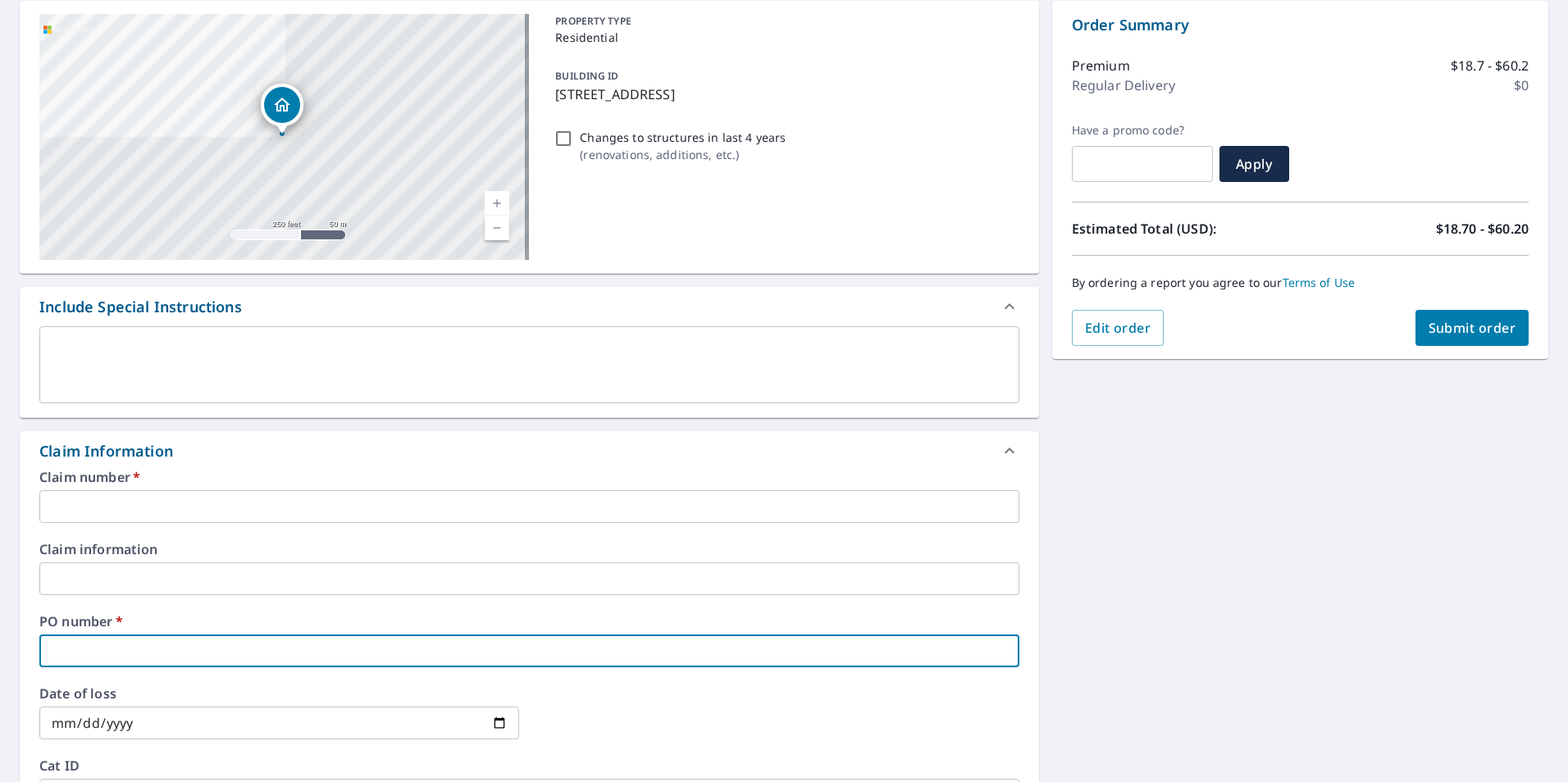
paste input "[STREET_ADDRESS]"
type input "[STREET_ADDRESS]"
checkbox input "true"
type input "[STREET_ADDRESS]"
click at [267, 517] on input "text" at bounding box center [529, 507] width 980 height 33
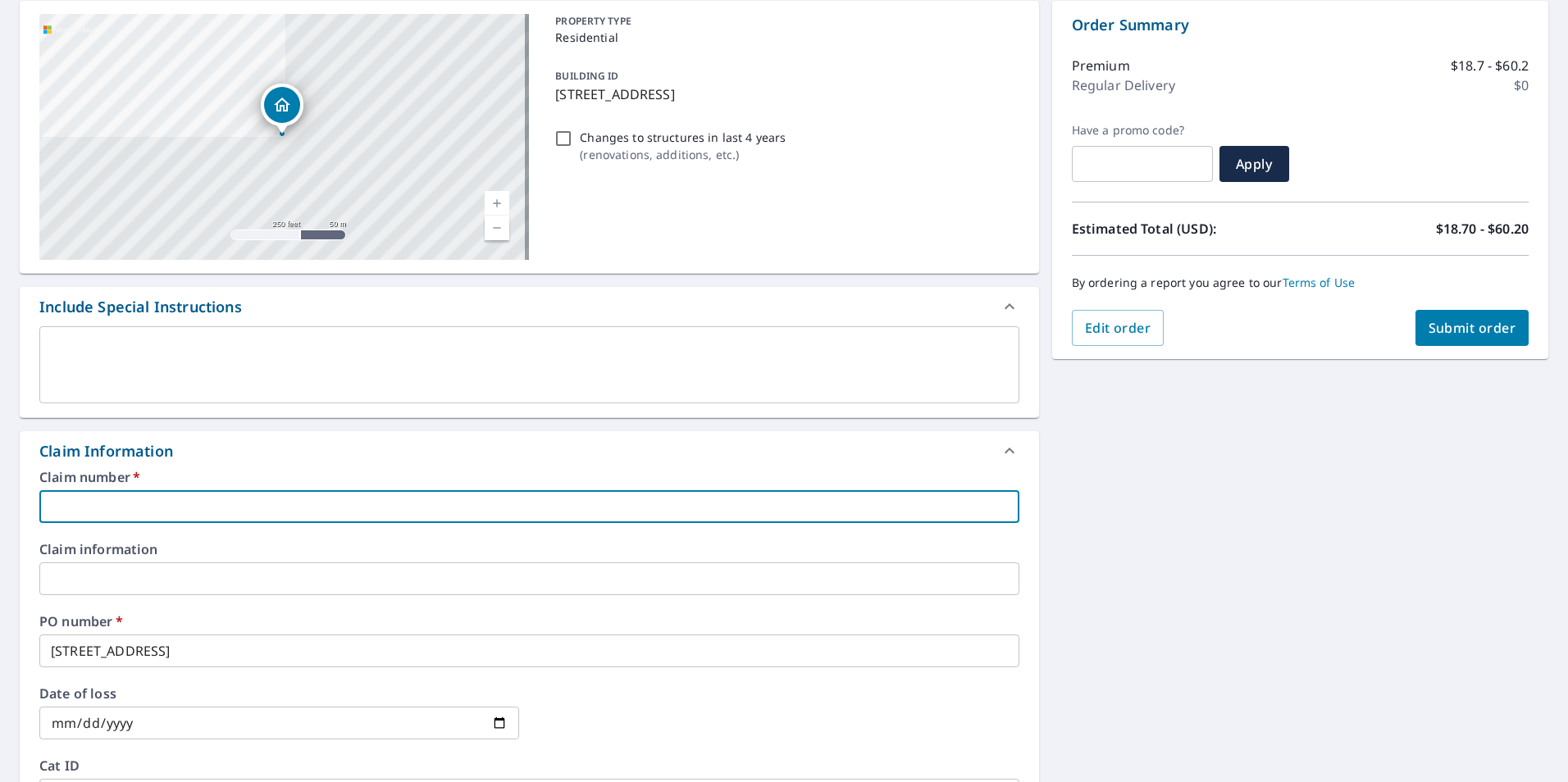
type input "[GEOGRAPHIC_DATA]"
click at [1445, 333] on span "Submit order" at bounding box center [1473, 328] width 88 height 18
checkbox input "true"
